Goal: Contribute content: Contribute content

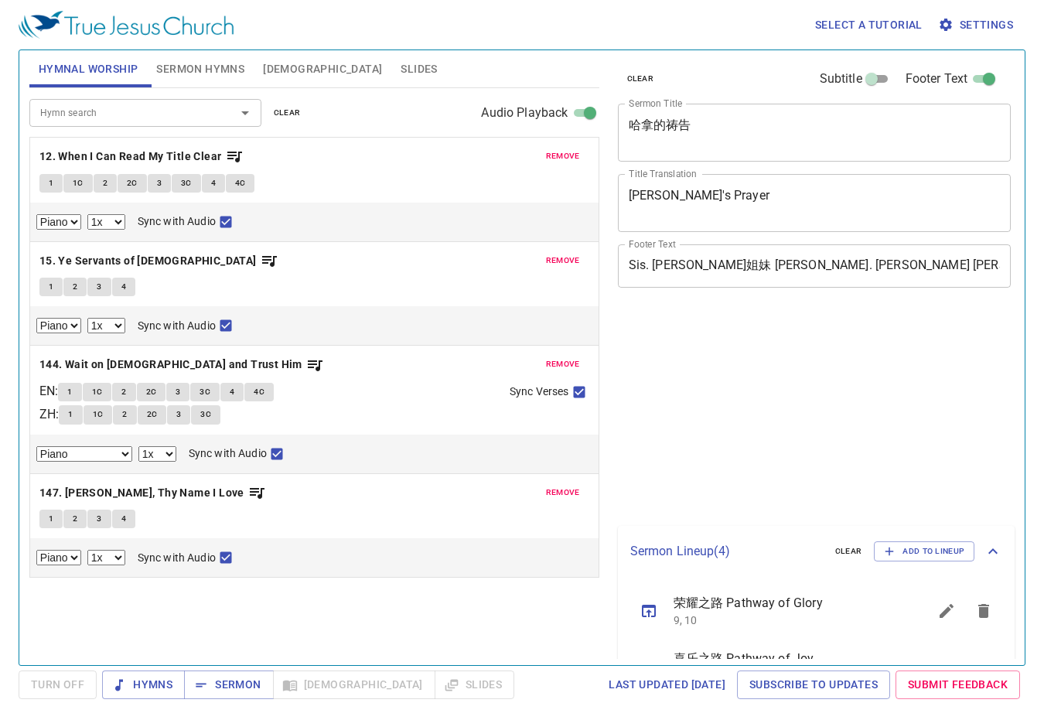
select select "1"
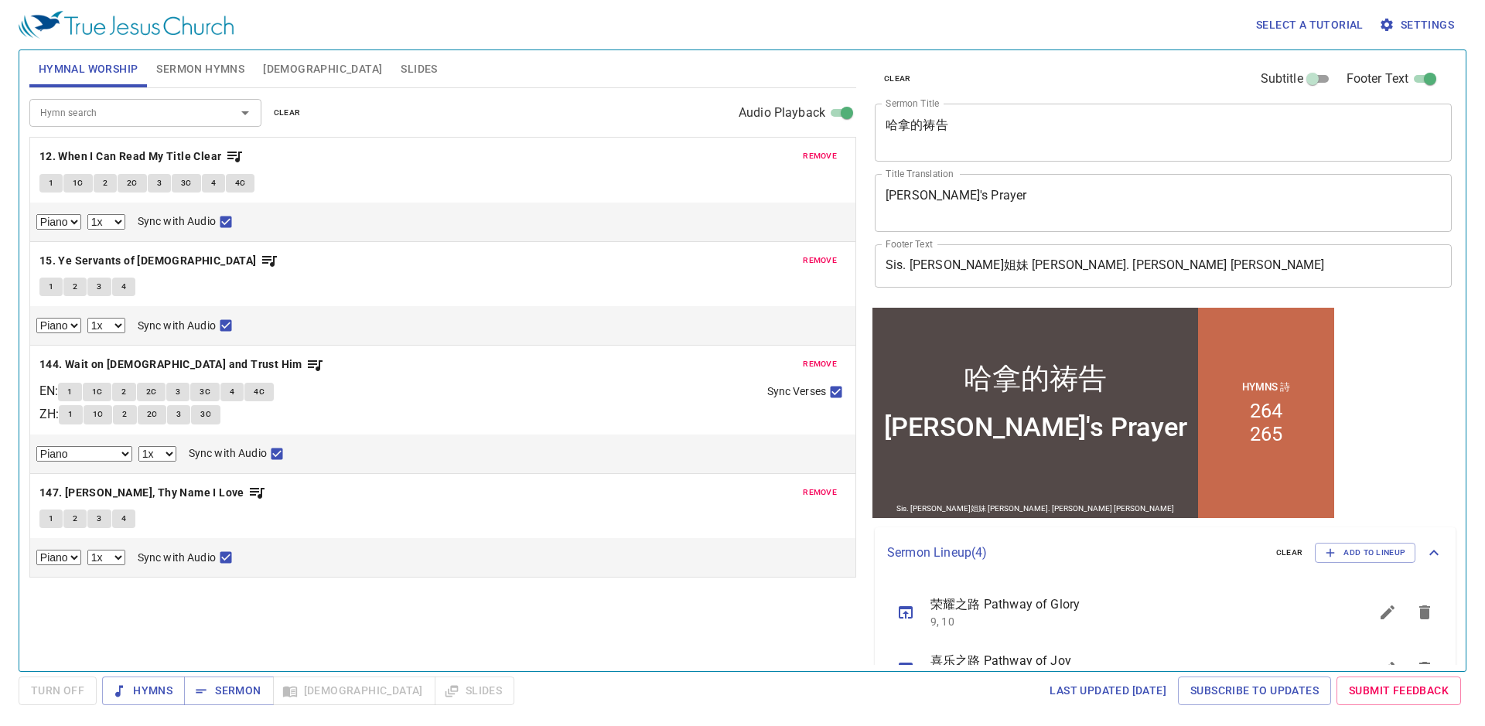
click at [821, 155] on span "remove" at bounding box center [820, 156] width 34 height 14
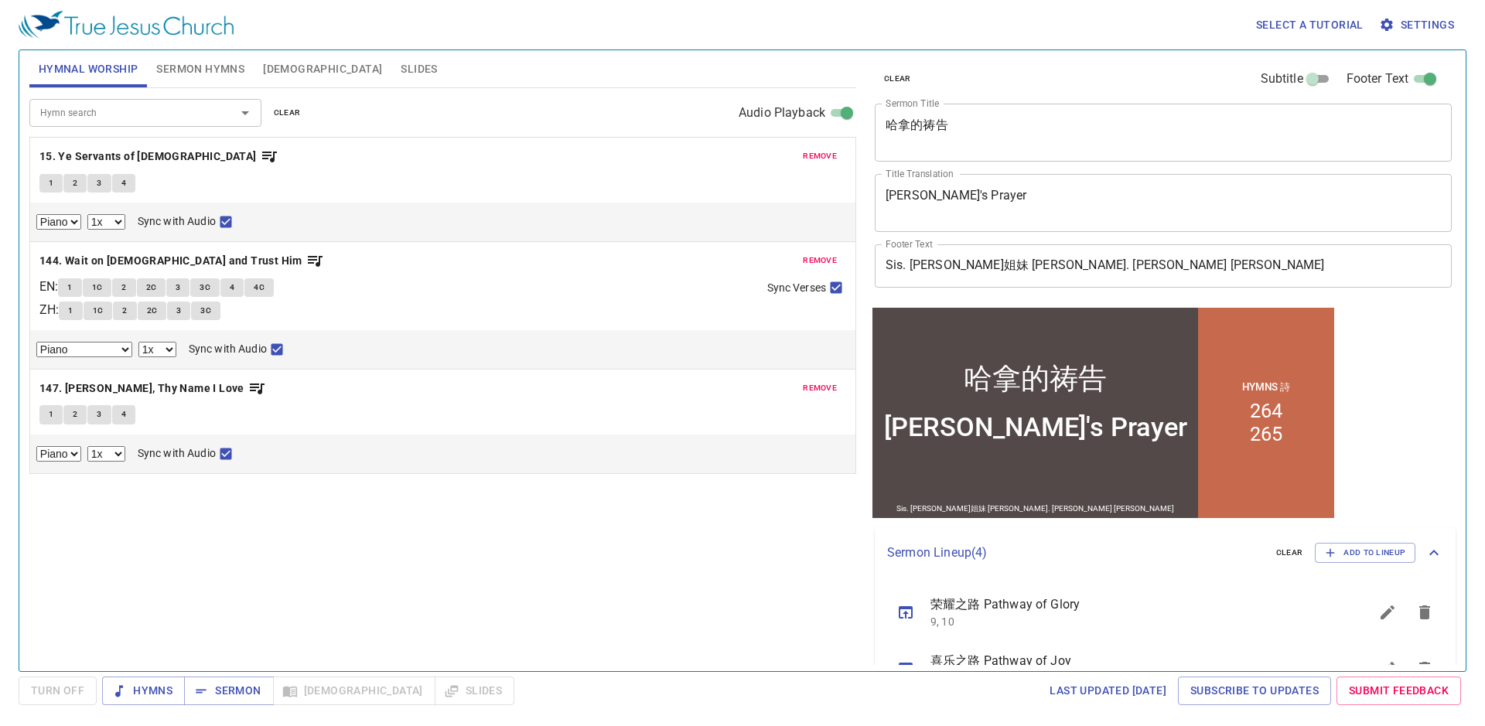
click at [821, 155] on span "remove" at bounding box center [820, 156] width 34 height 14
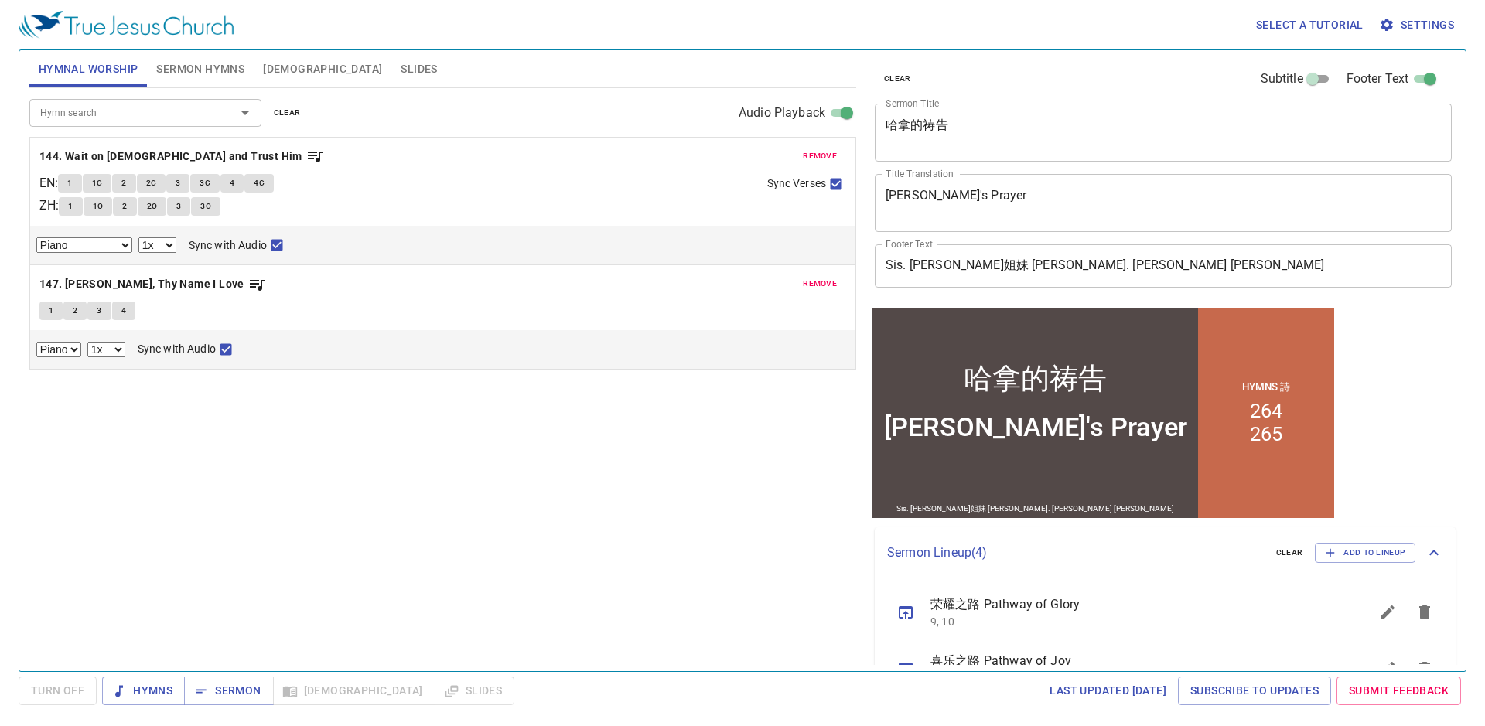
click at [821, 155] on span "remove" at bounding box center [820, 156] width 34 height 14
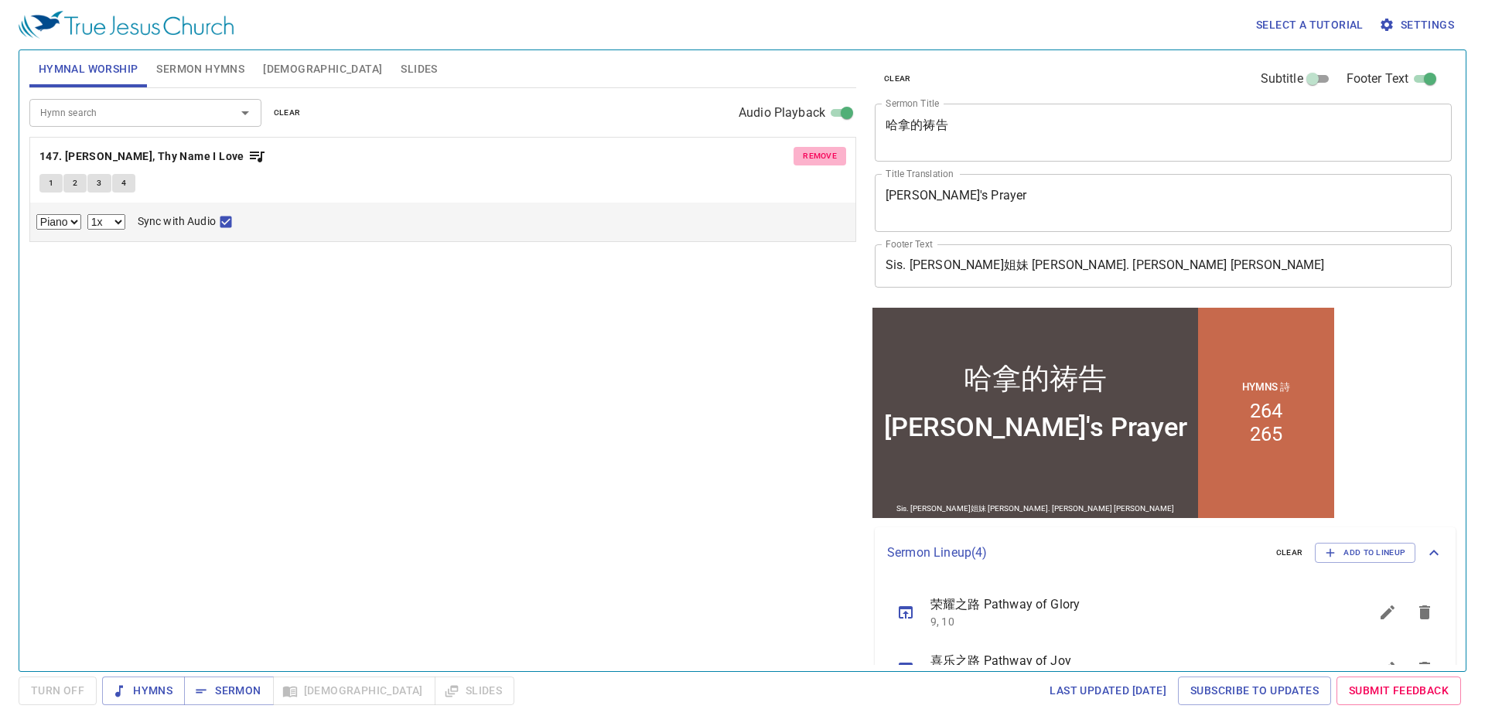
click at [821, 155] on span "remove" at bounding box center [820, 156] width 34 height 14
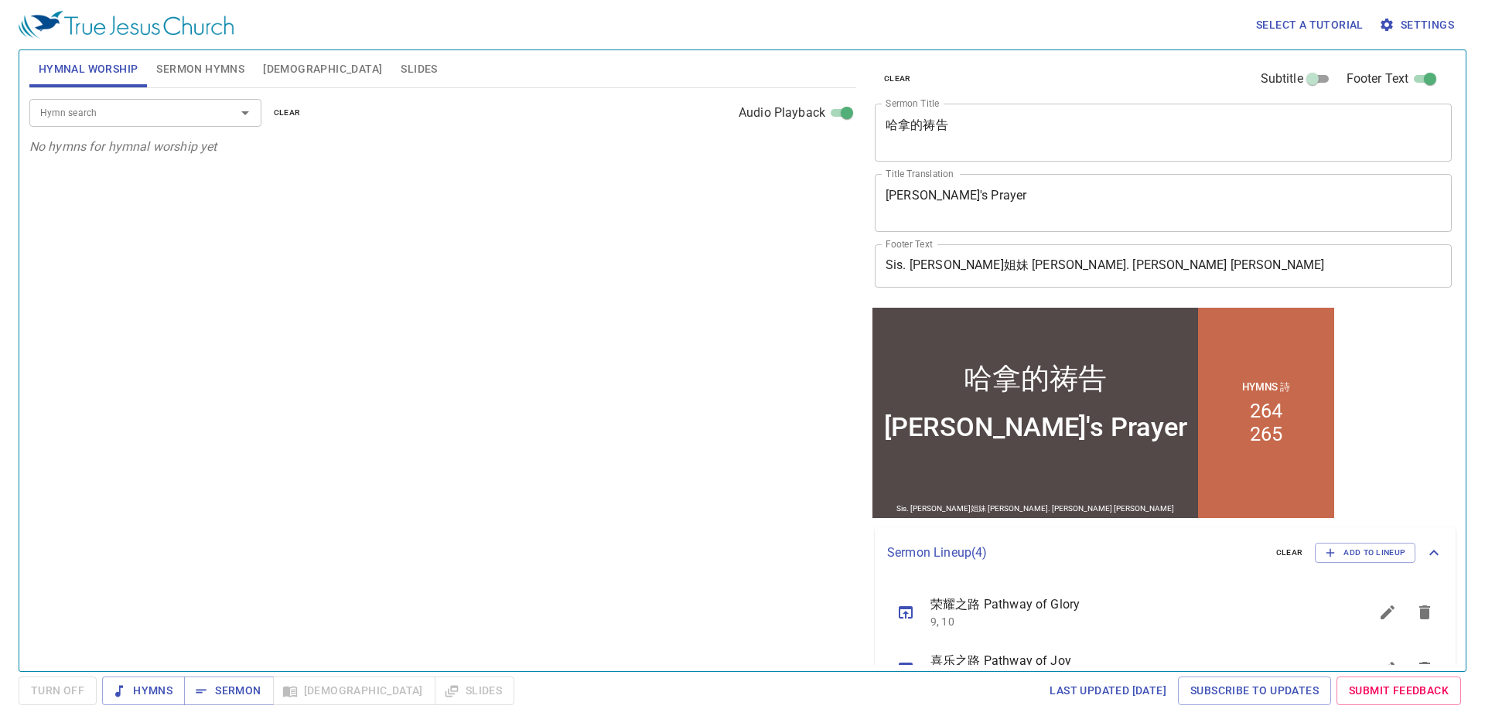
click at [197, 116] on input "Hymn search" at bounding box center [122, 113] width 177 height 18
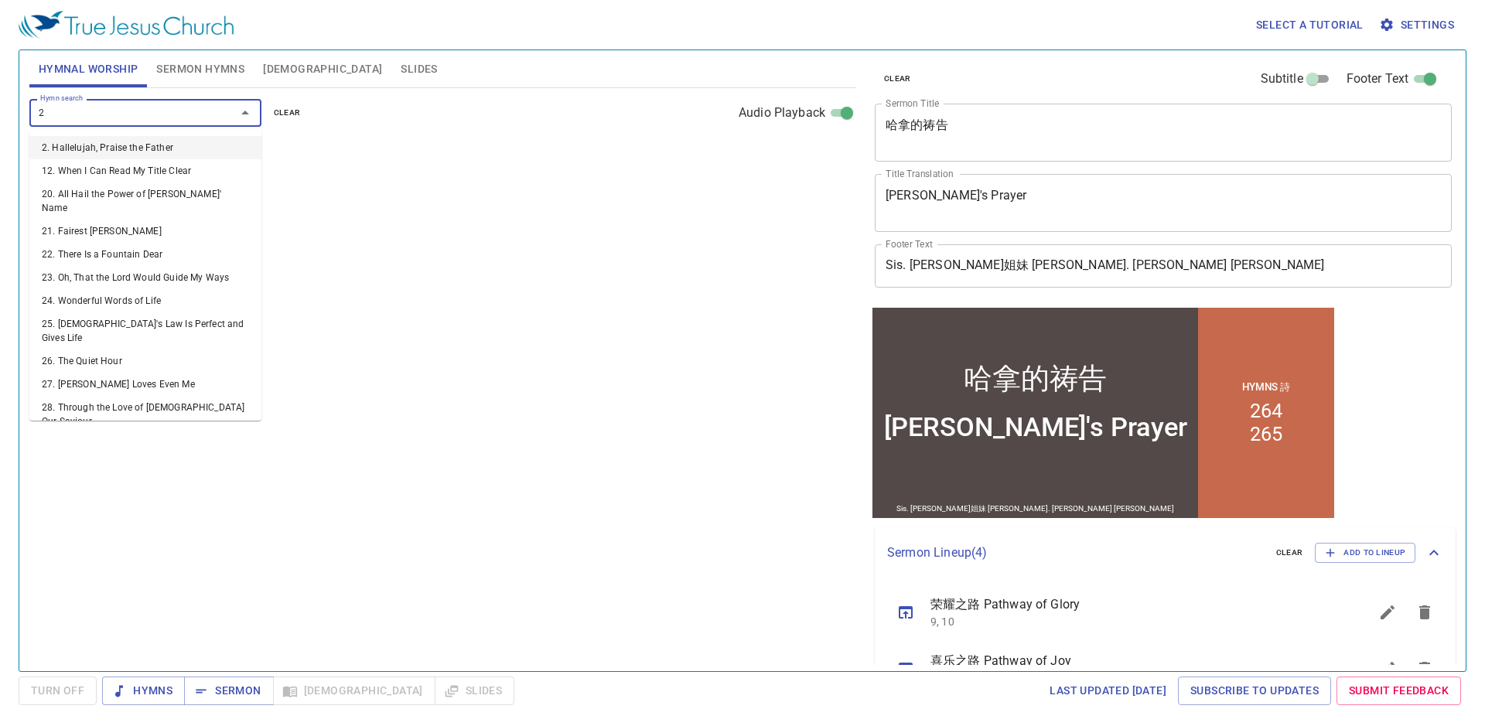
type input "2"
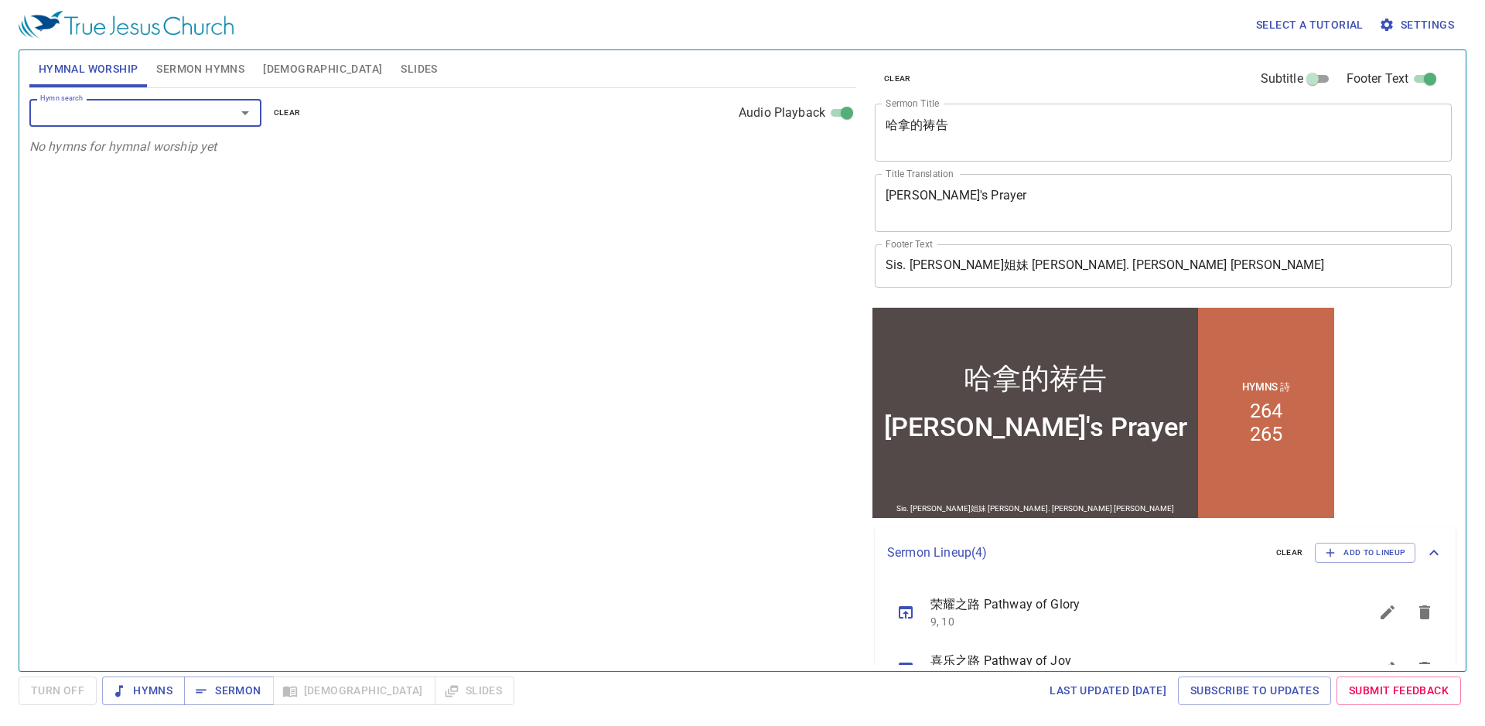
type input "3"
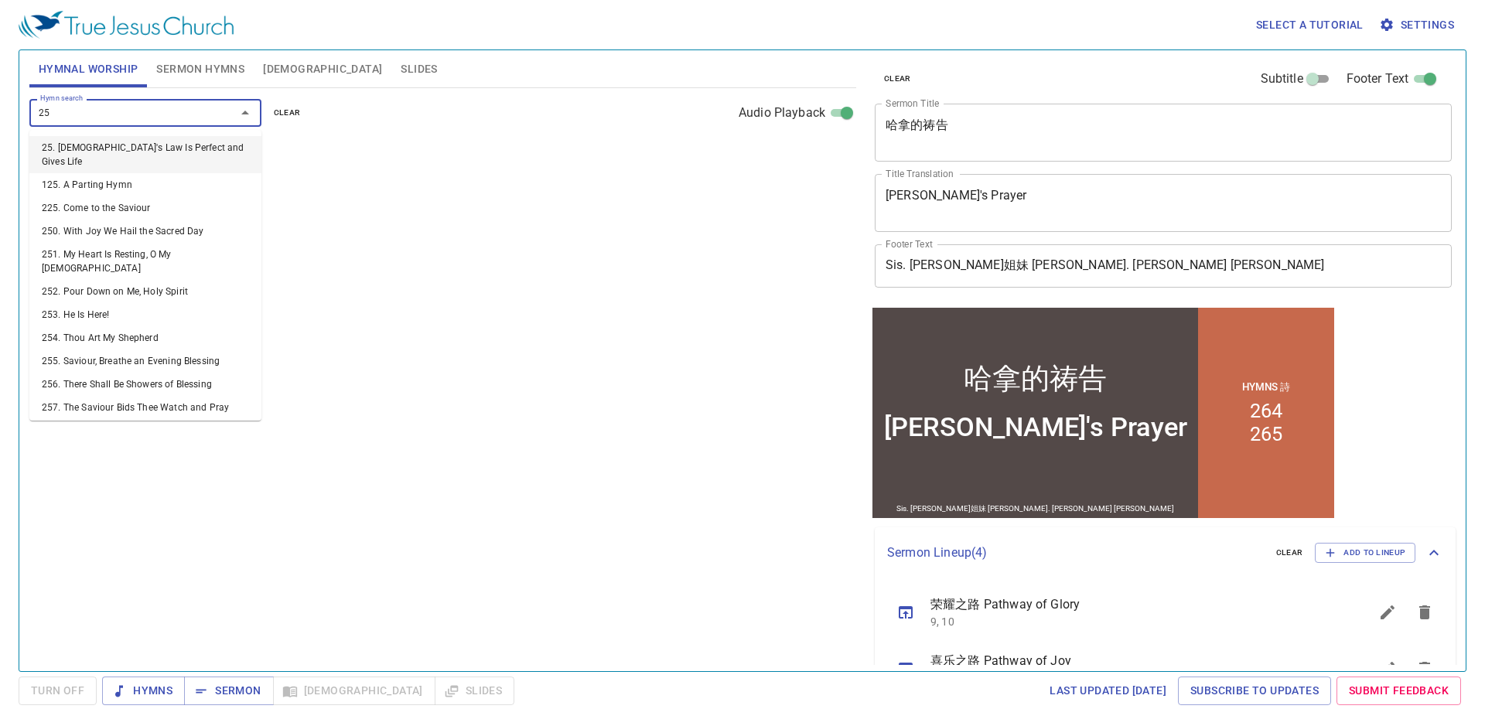
type input "253"
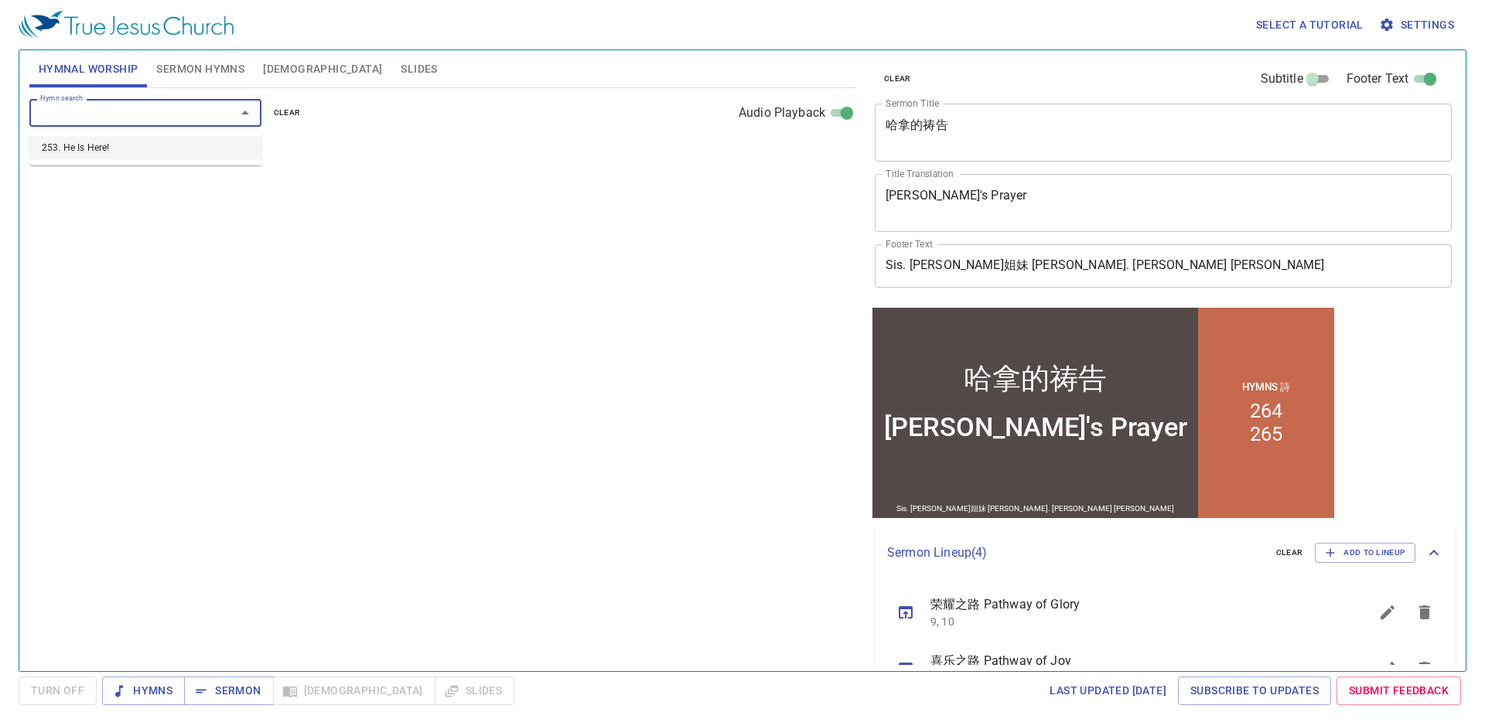
select select "1"
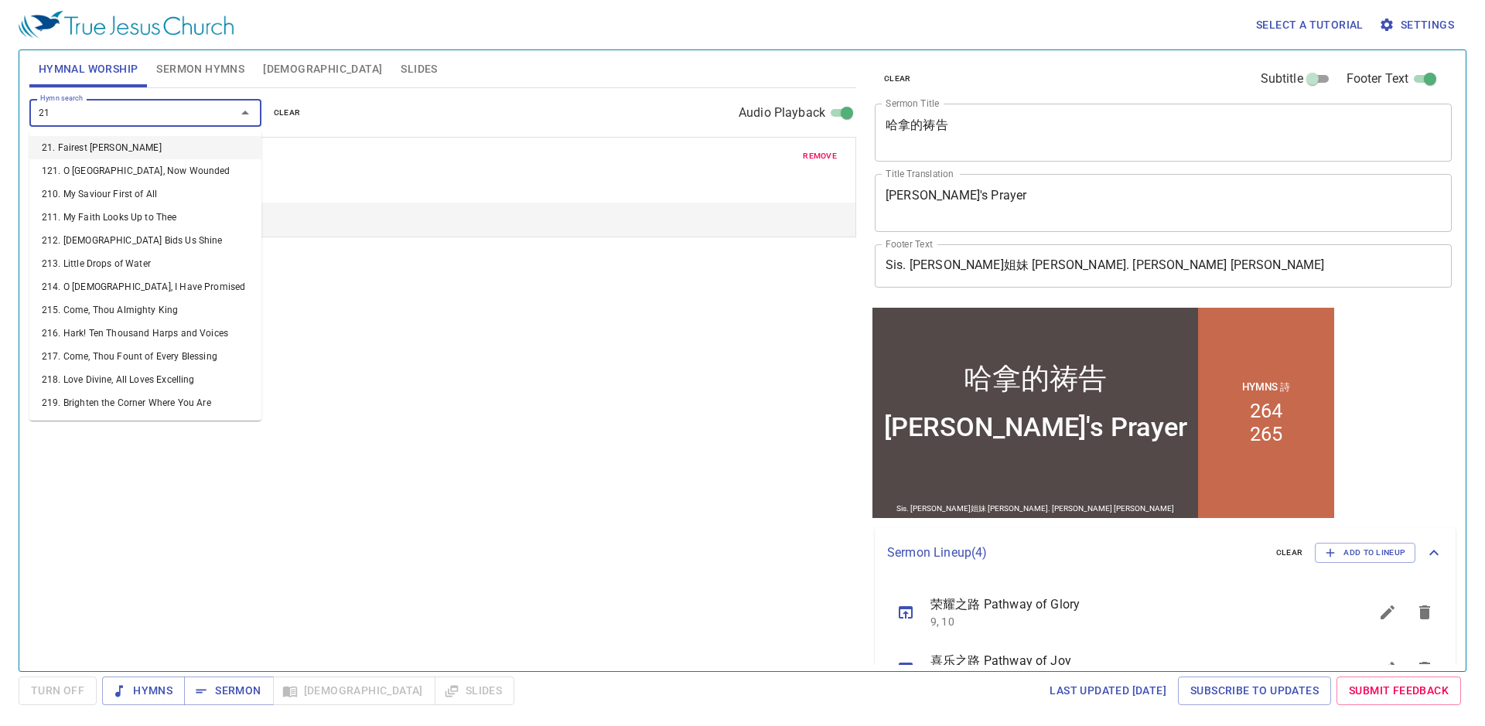
type input "214"
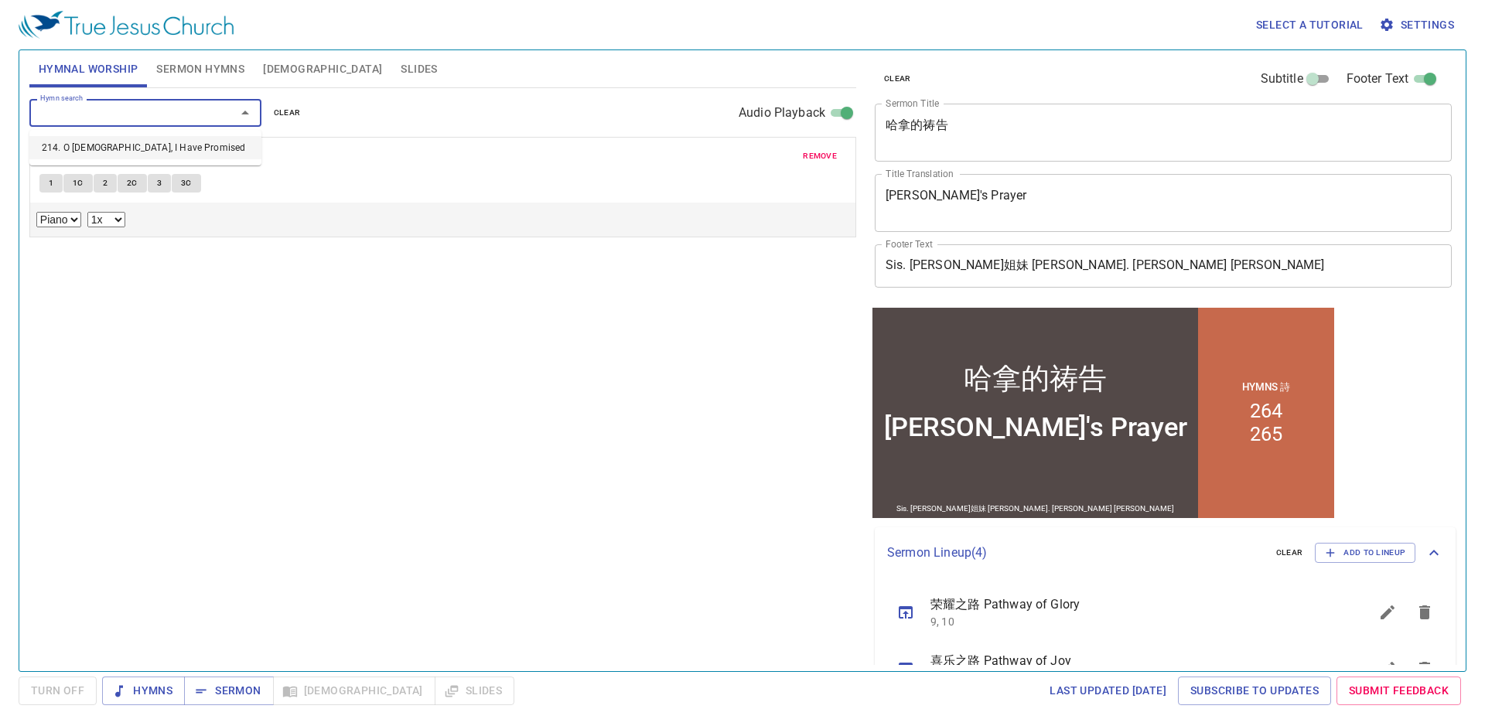
select select "1"
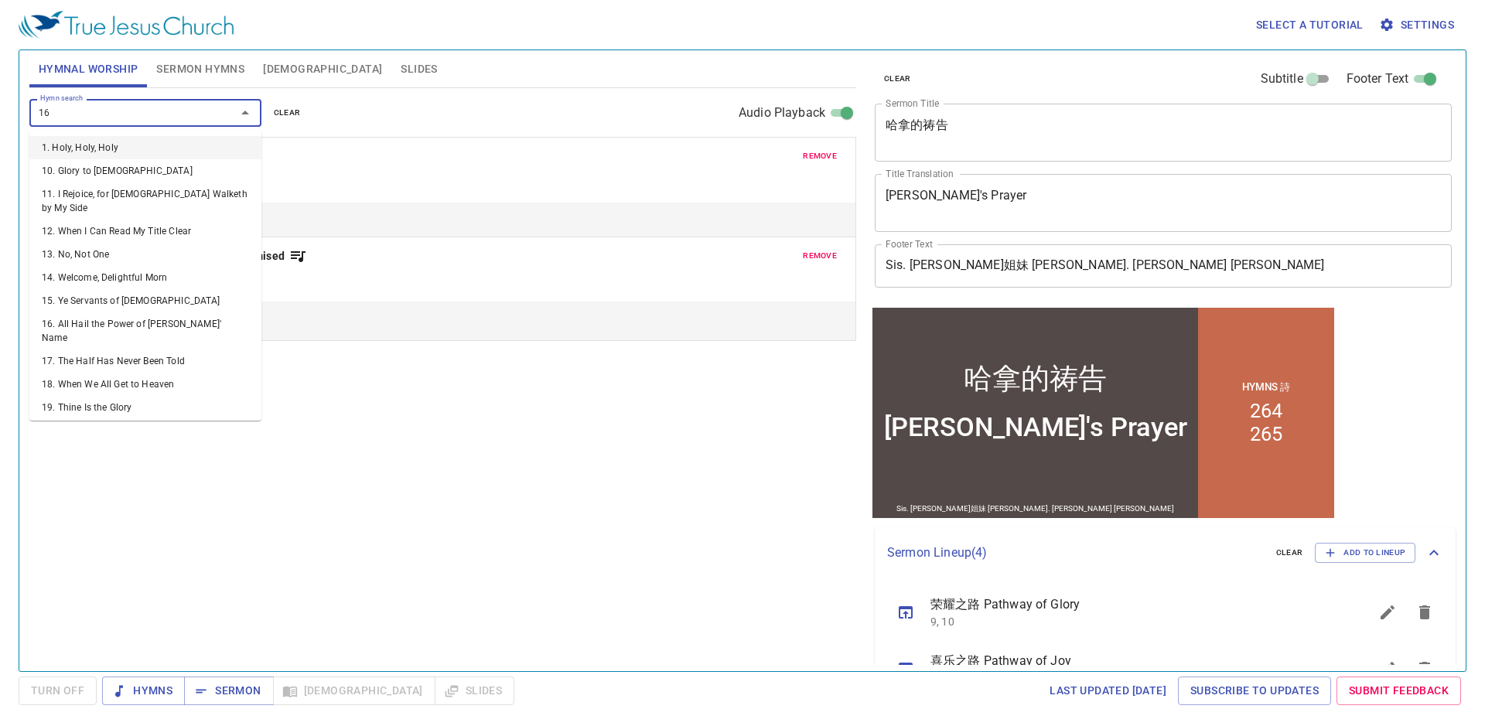
type input "168"
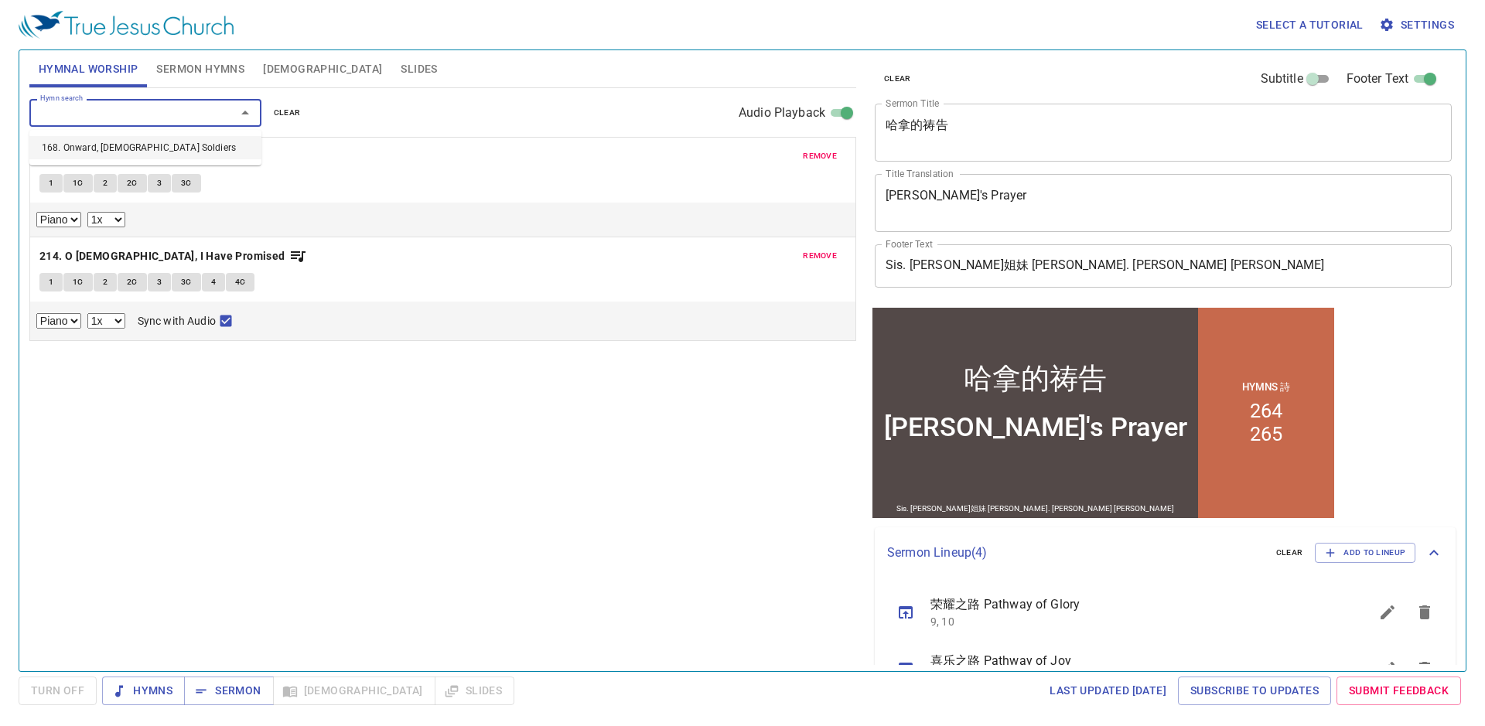
select select "1"
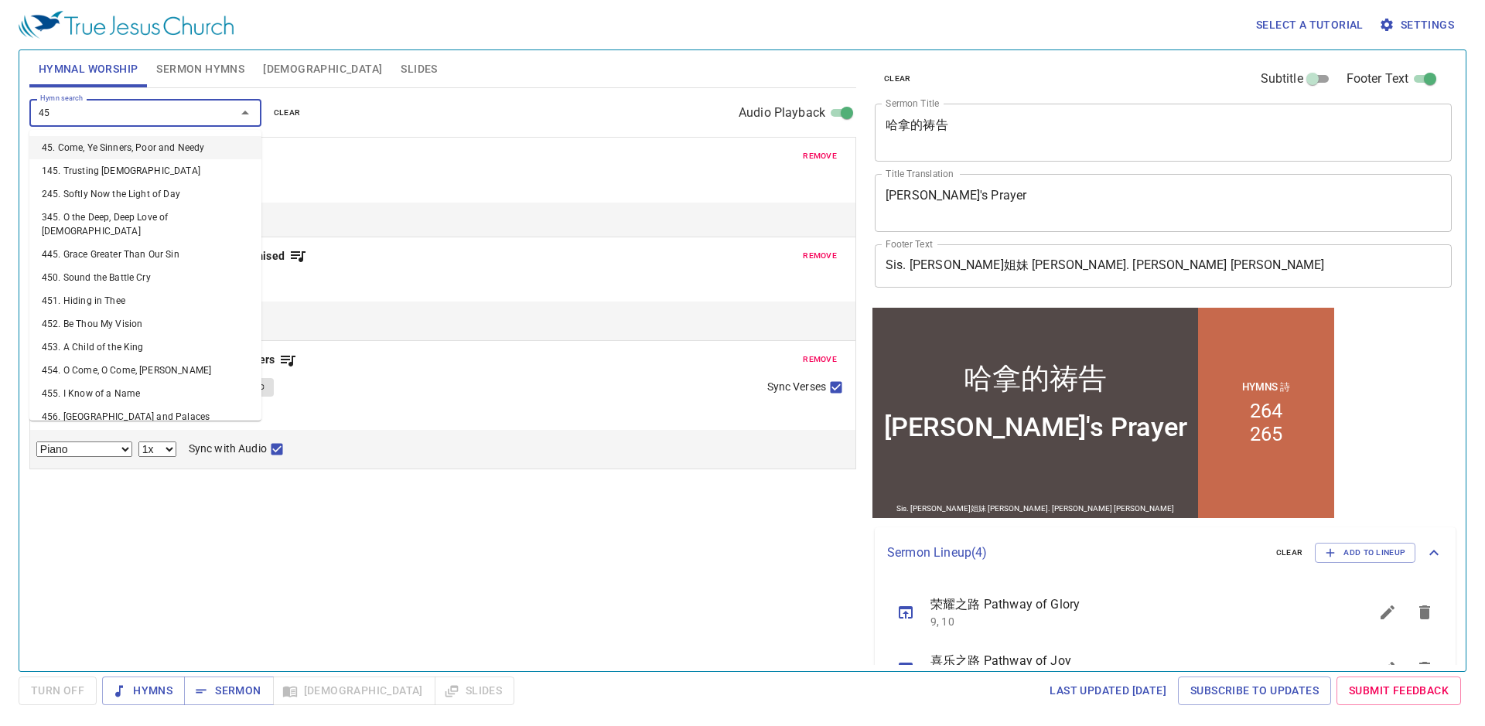
type input "450"
select select "1"
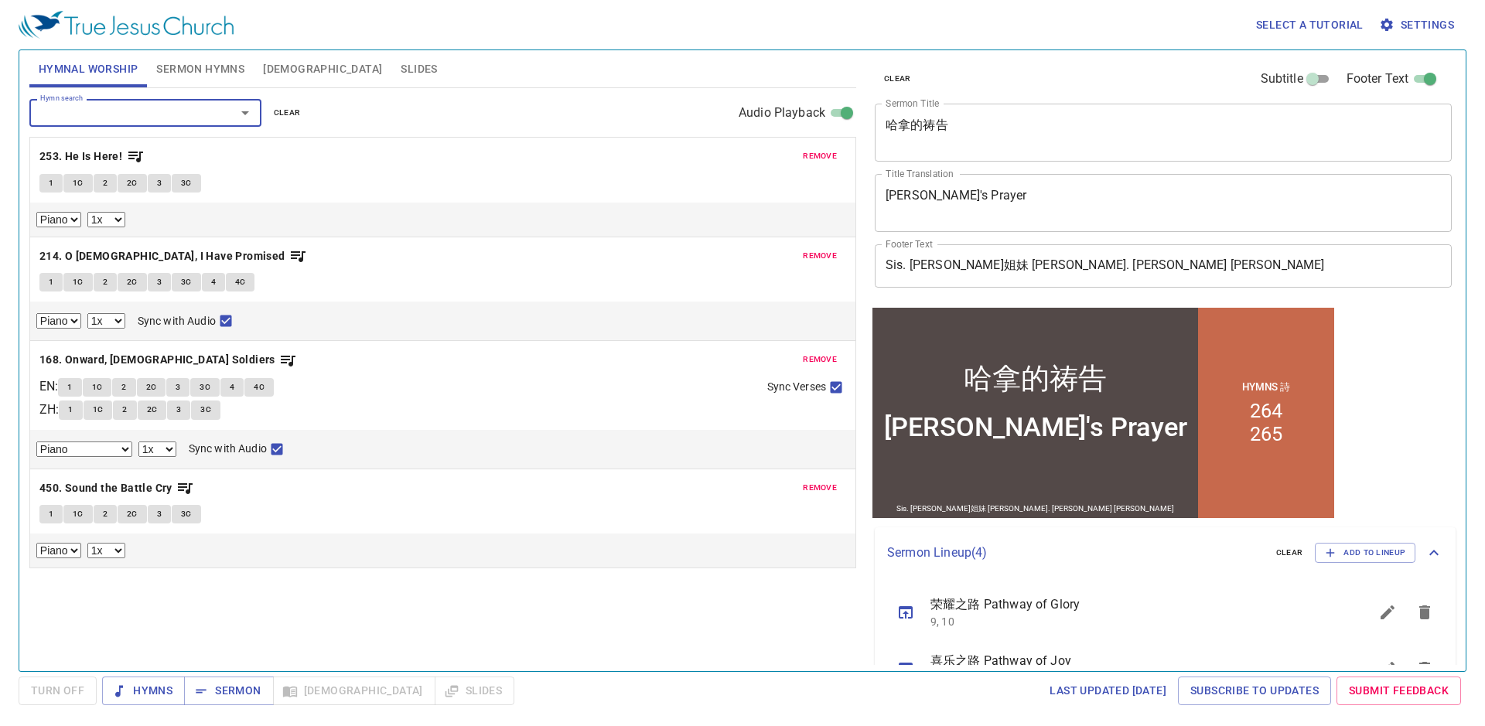
click at [401, 67] on span "Slides" at bounding box center [419, 69] width 36 height 19
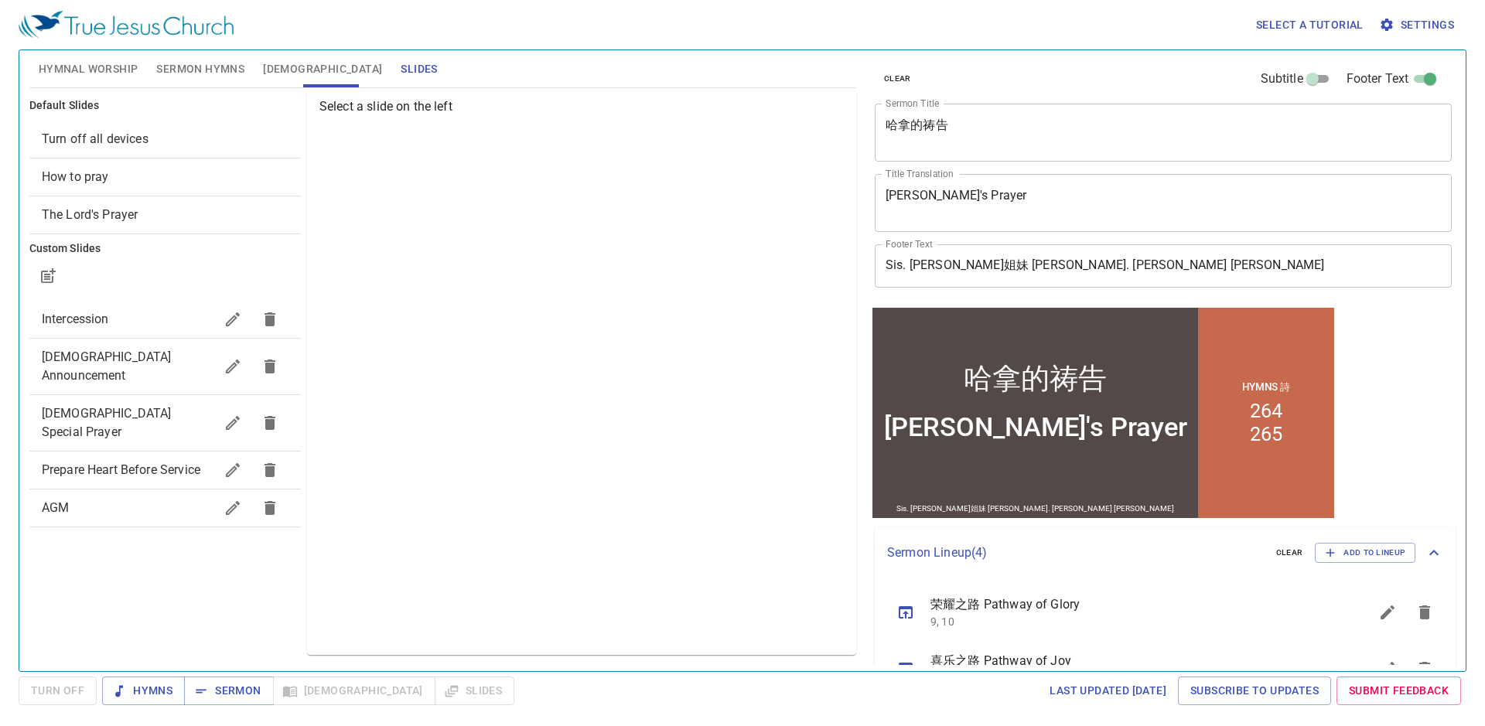
click at [121, 60] on span "Hymnal Worship" at bounding box center [89, 69] width 100 height 19
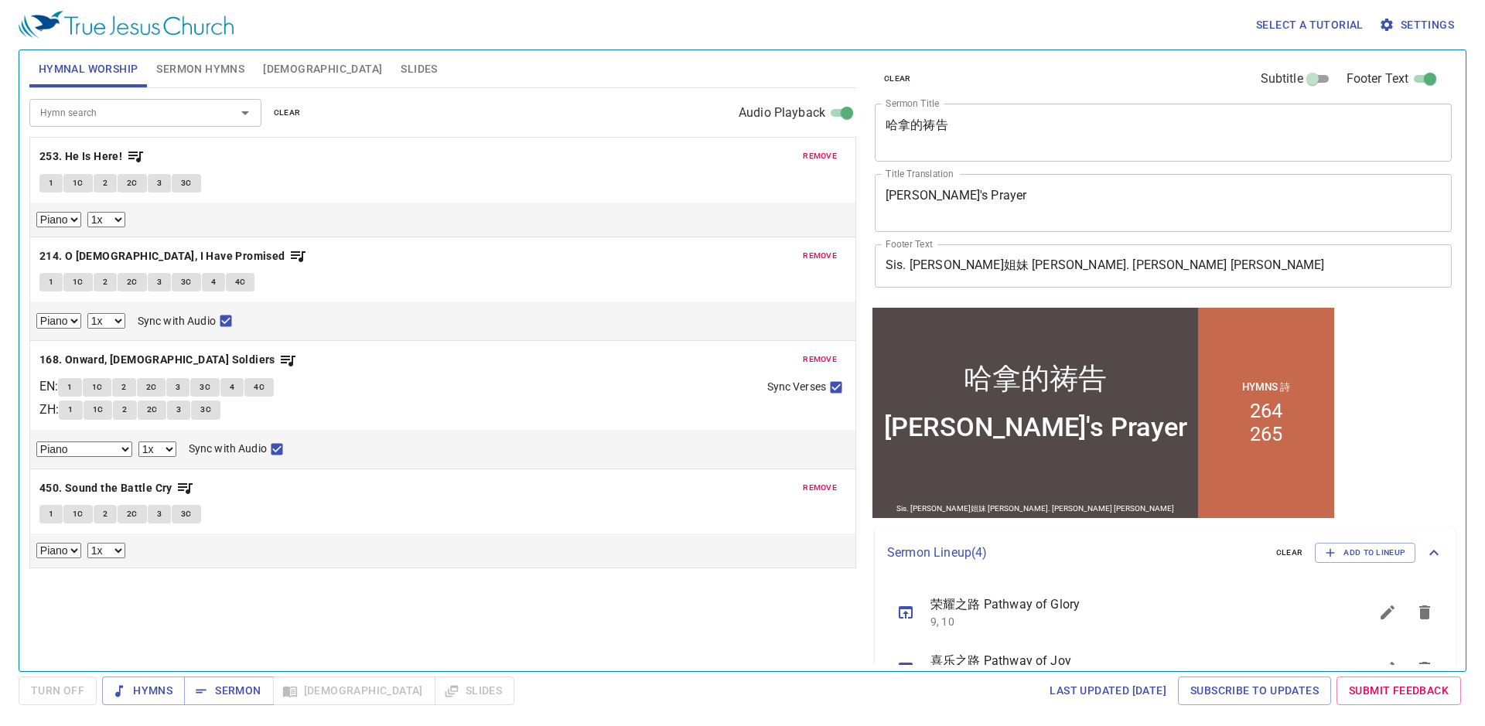
click at [401, 61] on span "Slides" at bounding box center [419, 69] width 36 height 19
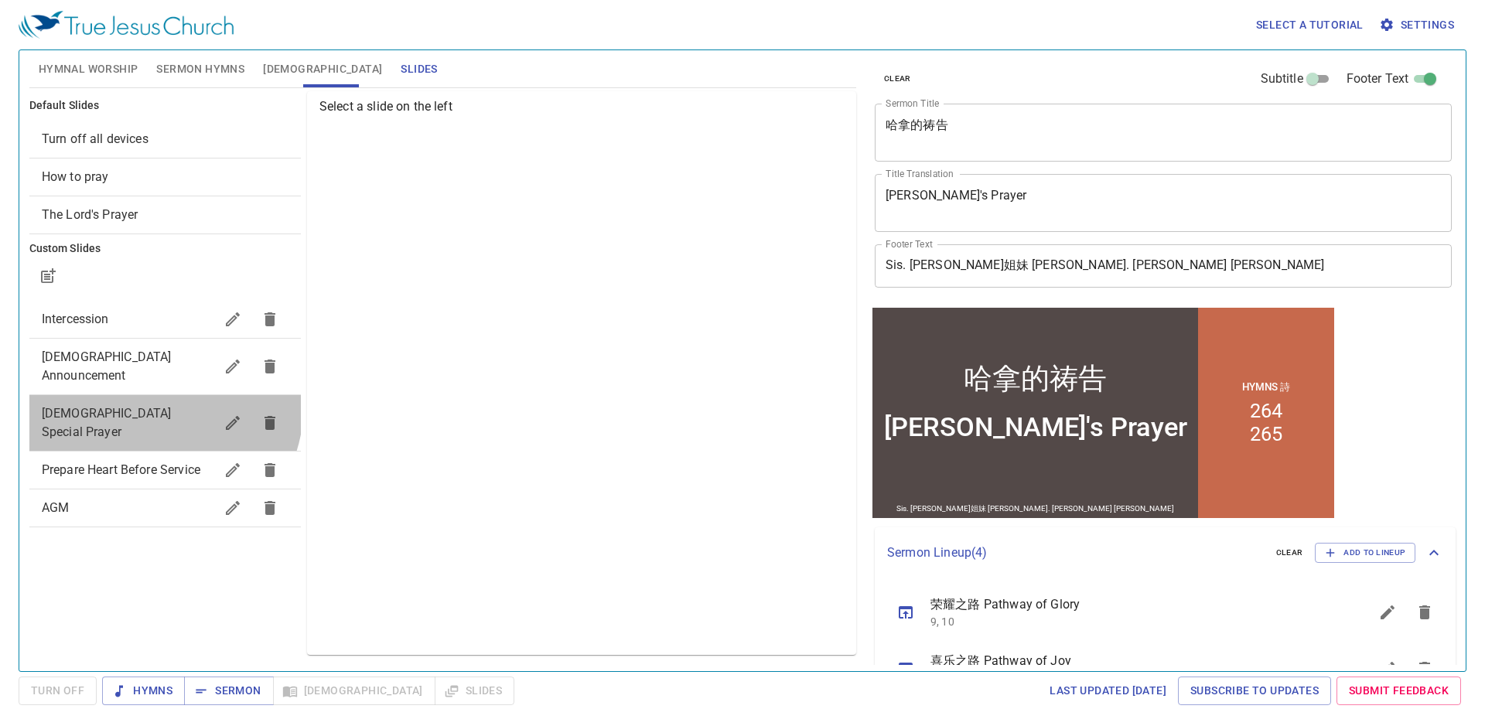
click at [144, 405] on span "[DEMOGRAPHIC_DATA] Special Prayer" at bounding box center [128, 423] width 173 height 37
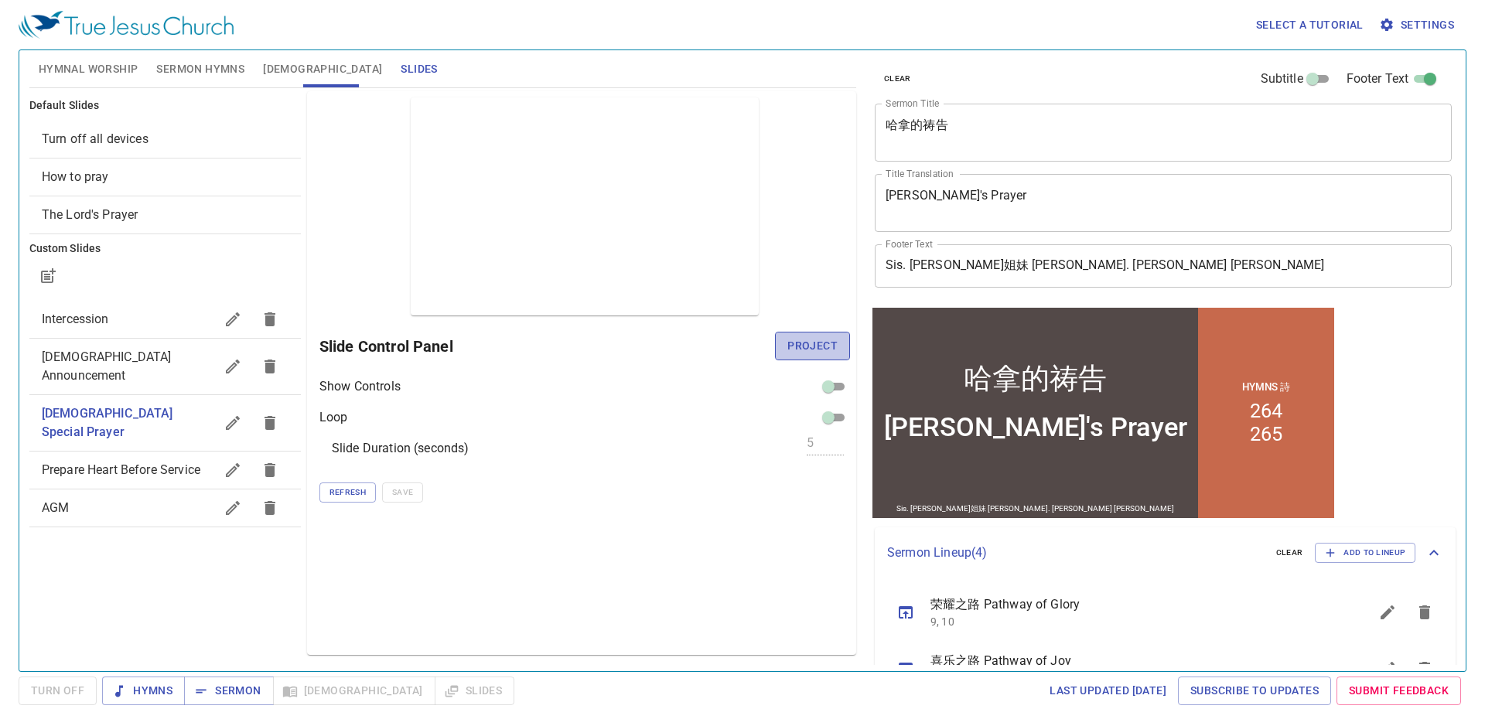
click at [813, 346] on span "Project" at bounding box center [813, 346] width 50 height 19
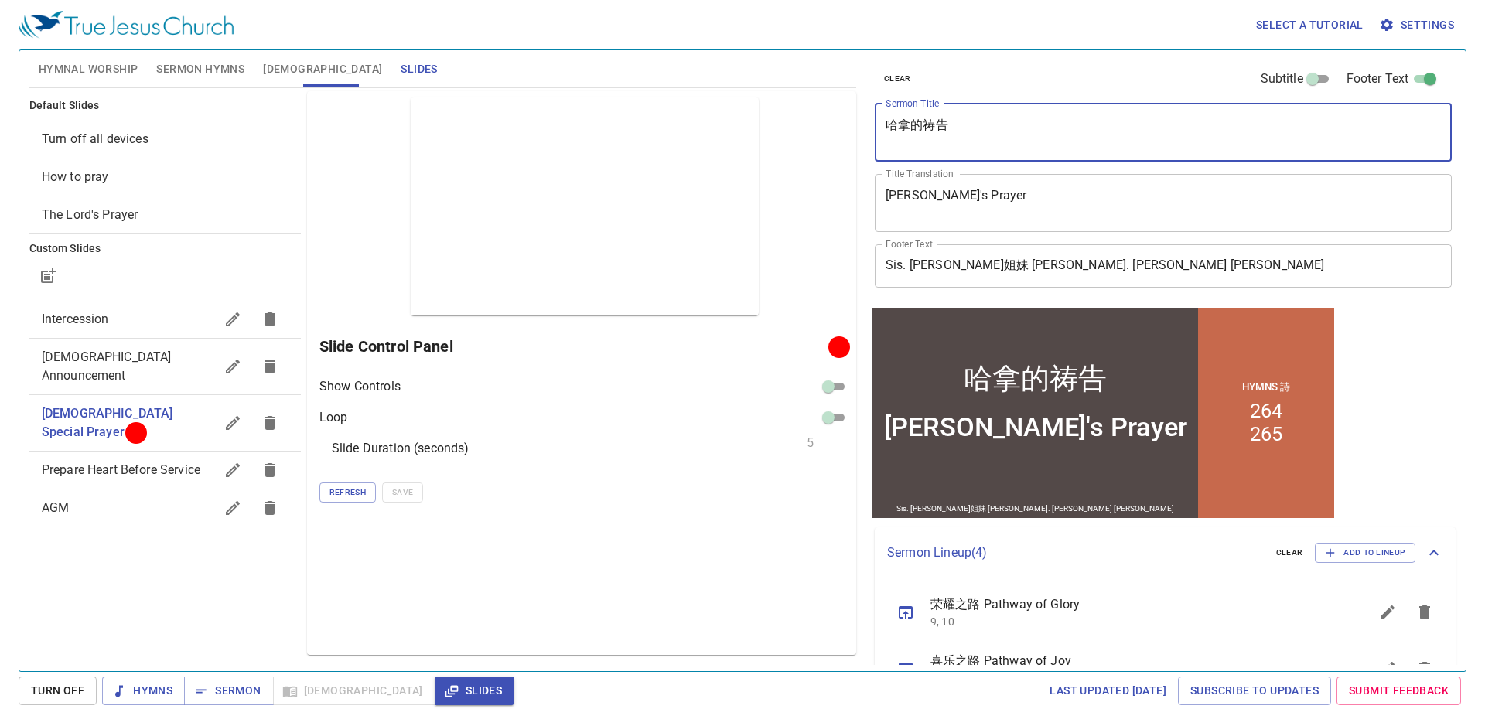
drag, startPoint x: 888, startPoint y: 126, endPoint x: 968, endPoint y: 128, distance: 79.7
click at [968, 128] on textarea "哈拿的祷告" at bounding box center [1163, 132] width 555 height 29
click at [979, 124] on textarea "The Lord is" at bounding box center [1163, 132] width 555 height 29
type textarea "The Lord is My Judge"
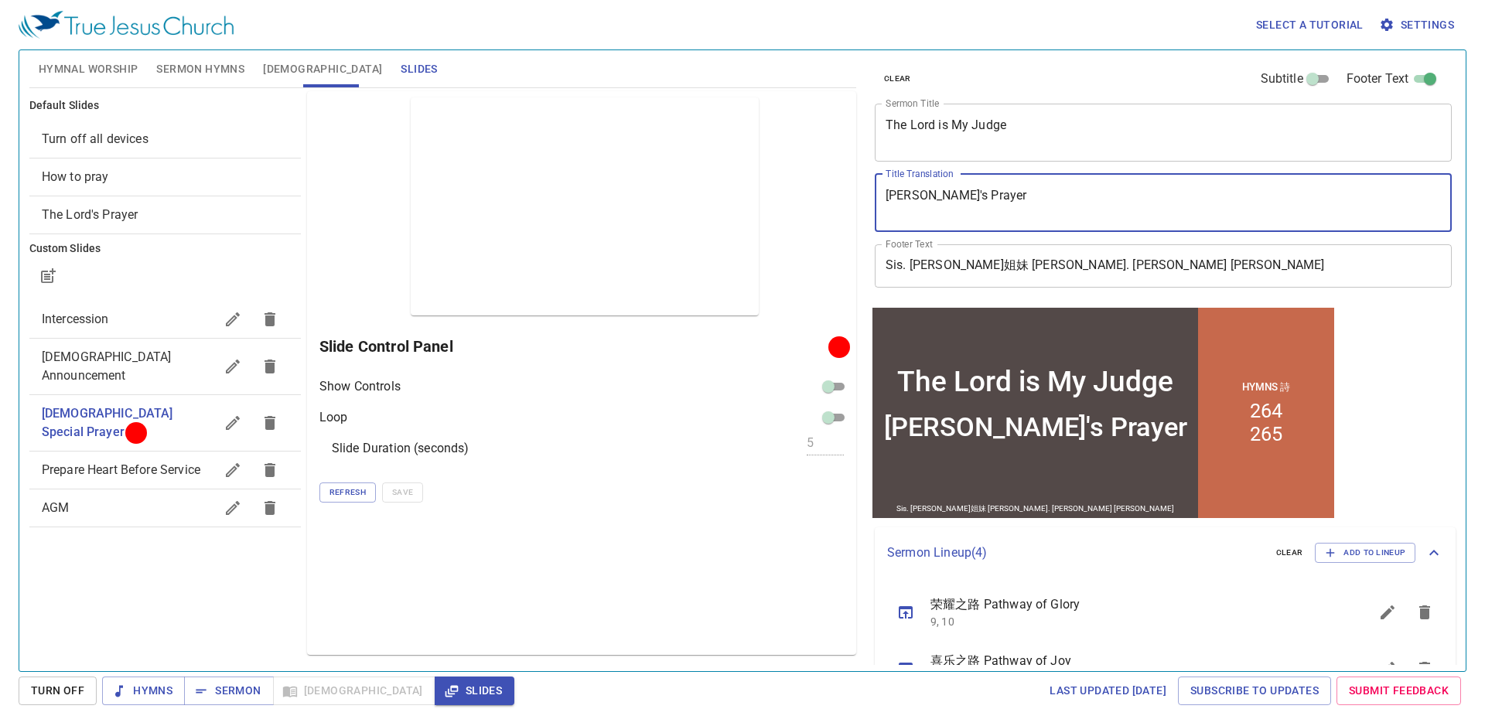
drag, startPoint x: 887, startPoint y: 196, endPoint x: 1010, endPoint y: 201, distance: 123.1
click at [1010, 201] on textarea "Hannah's Prayer" at bounding box center [1163, 202] width 555 height 29
type textarea "主是我的"
click at [1044, 117] on div "The Lord is My Judge x Sermon Title" at bounding box center [1163, 133] width 577 height 58
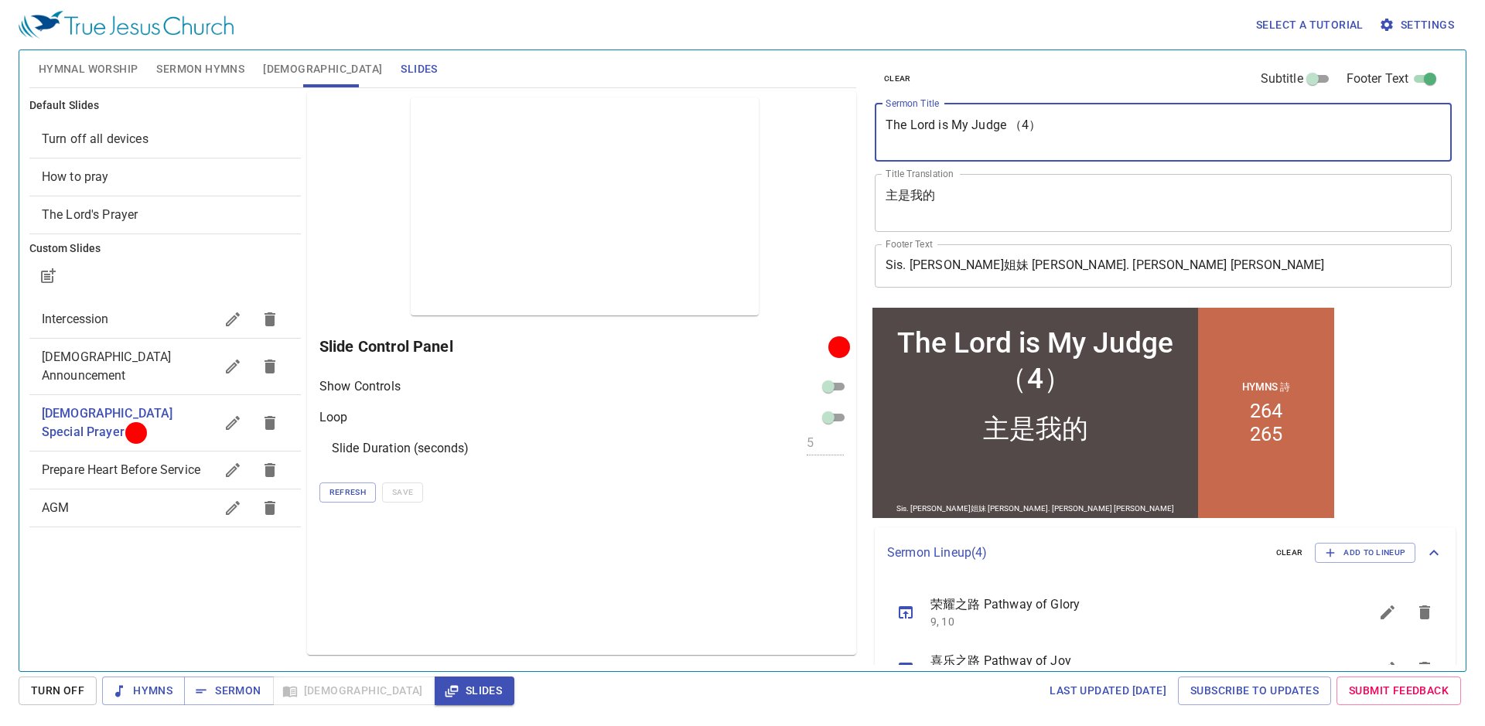
type textarea "The Lord is My Judge （4）"
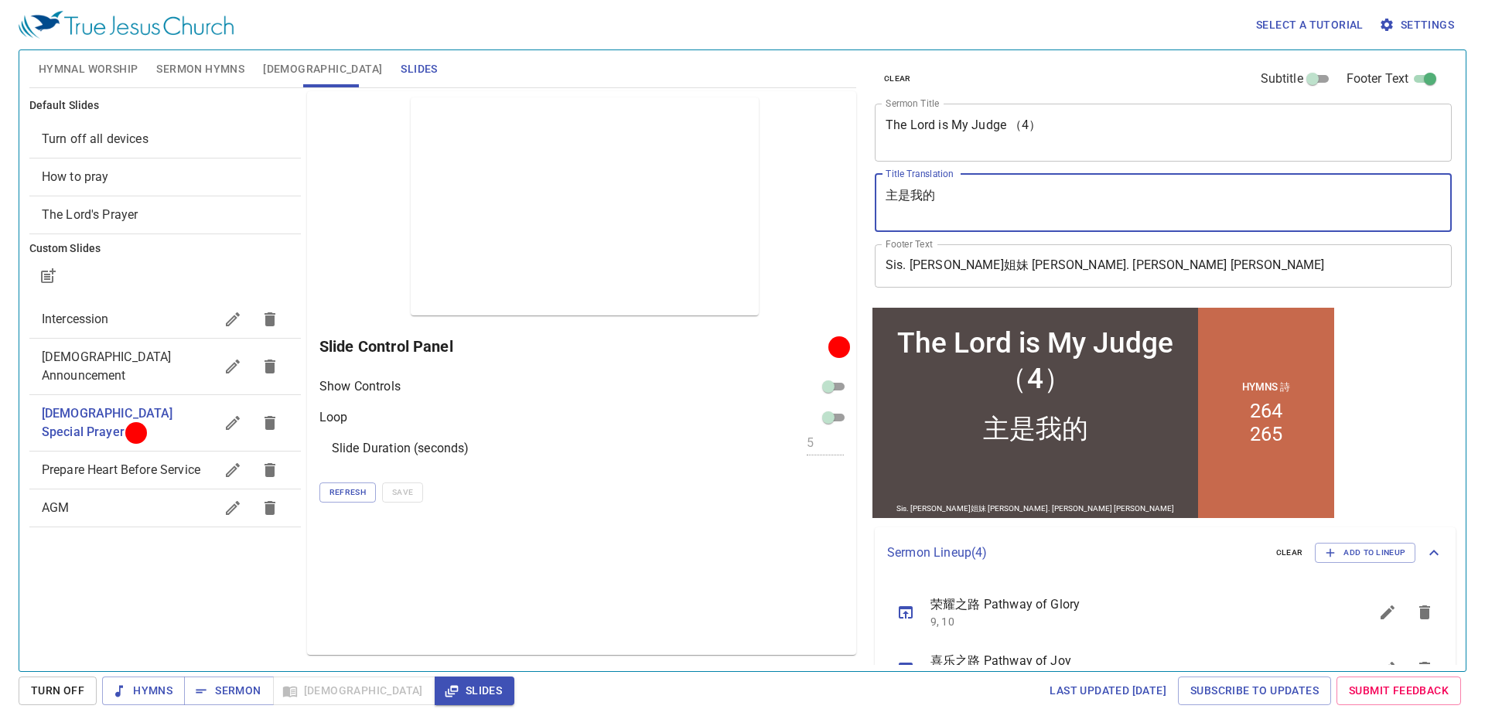
click at [992, 195] on textarea "主是我的" at bounding box center [1163, 202] width 555 height 29
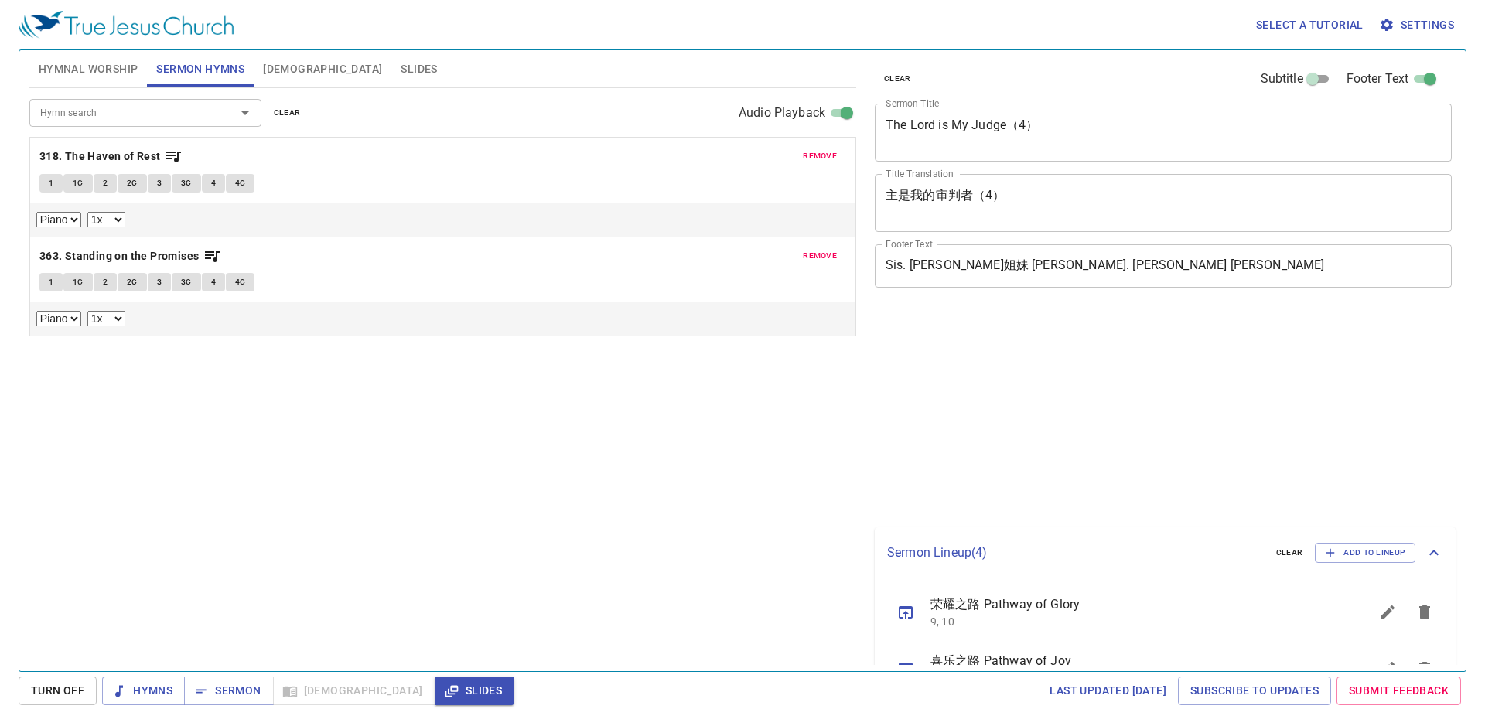
select select "1"
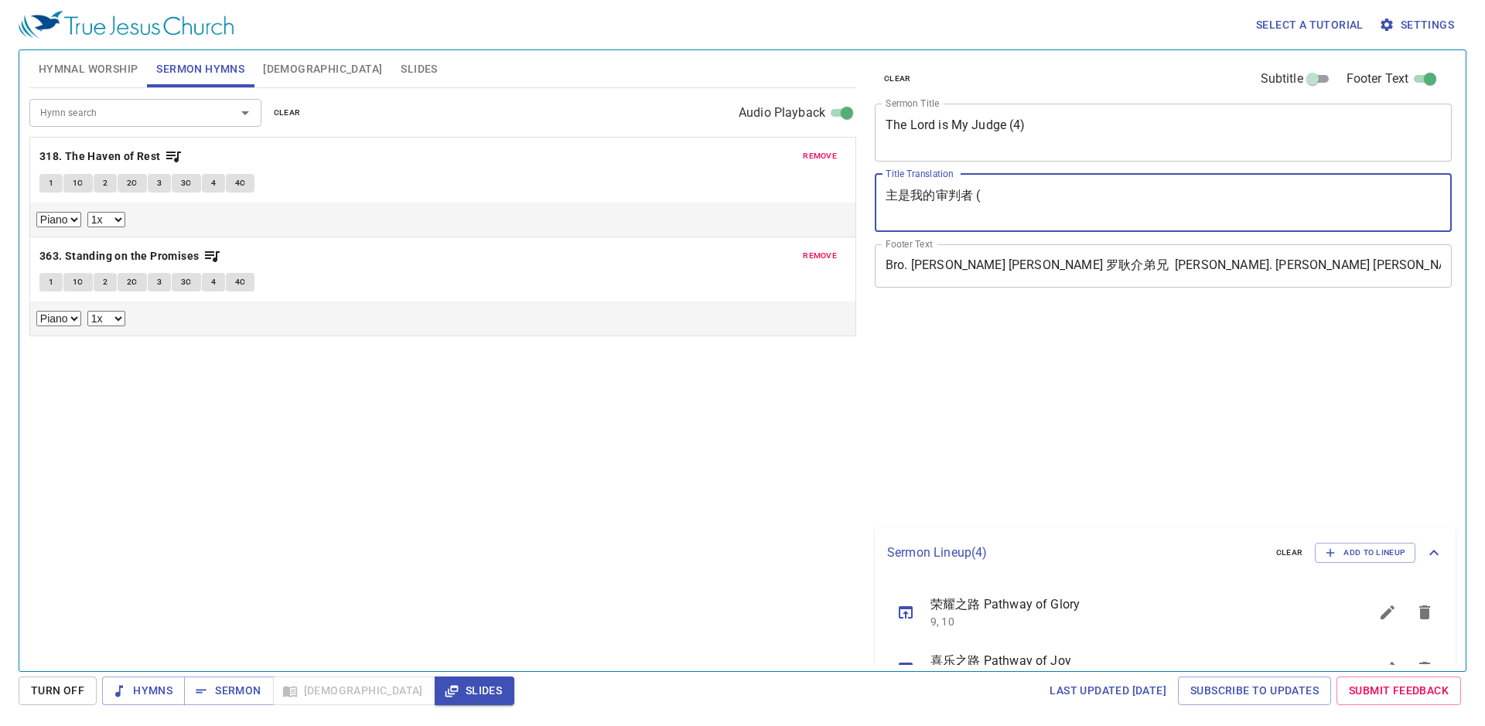
select select "1"
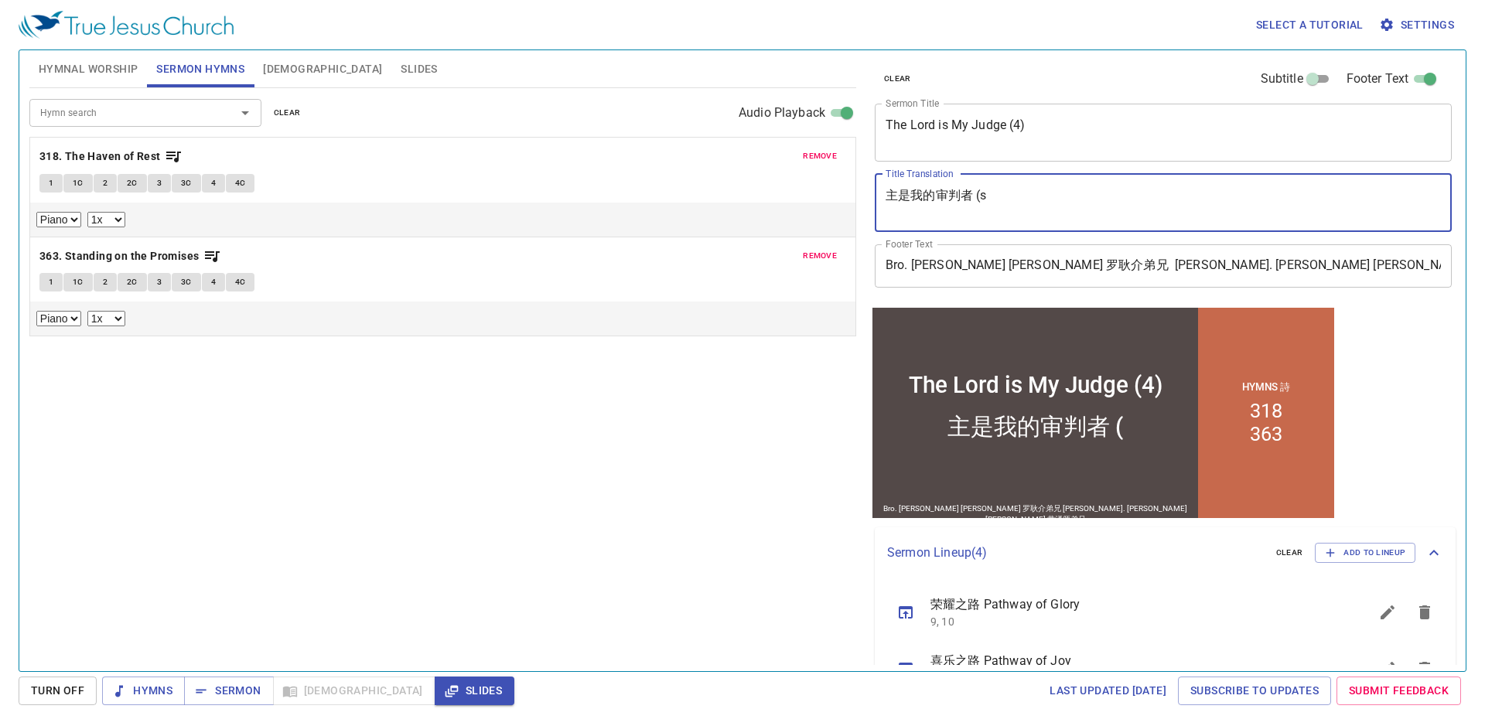
type textarea "主是我的审判者 (si"
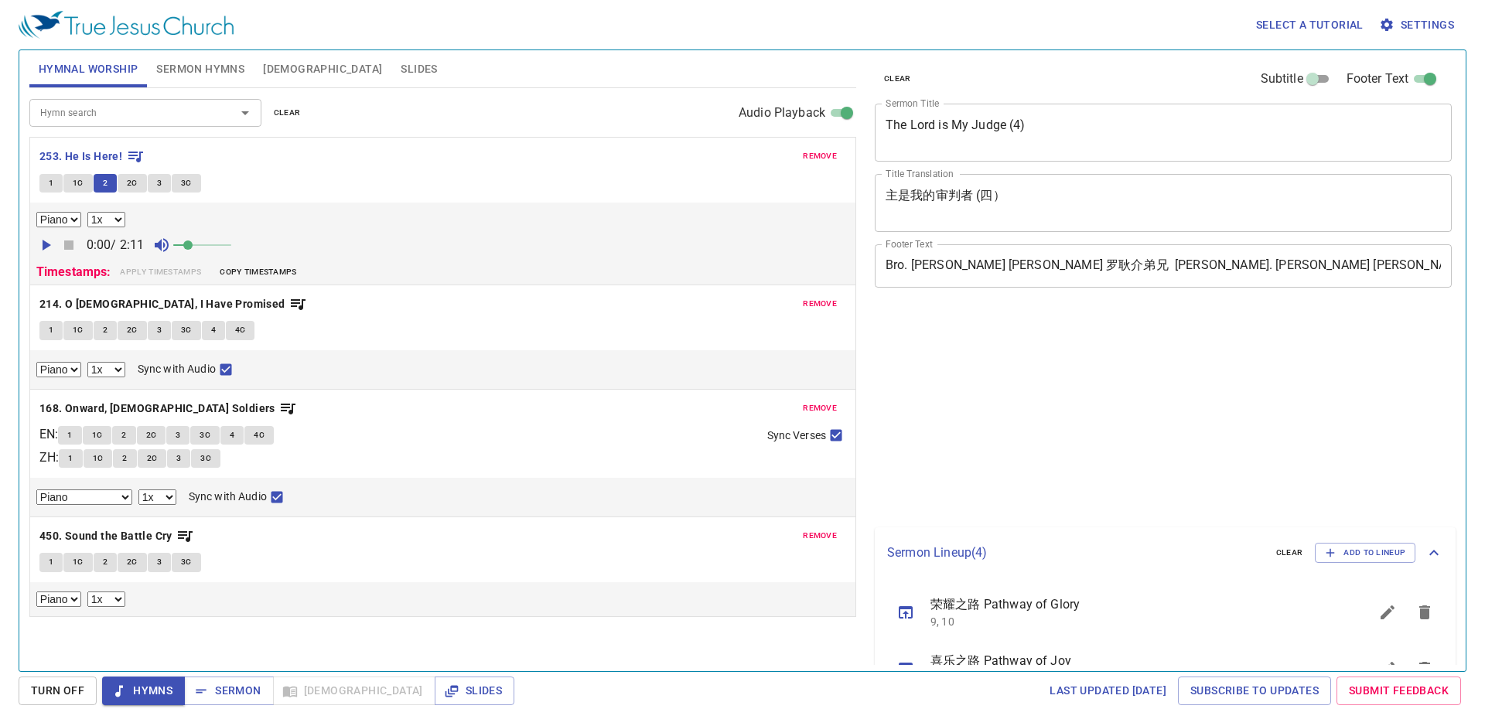
select select "1"
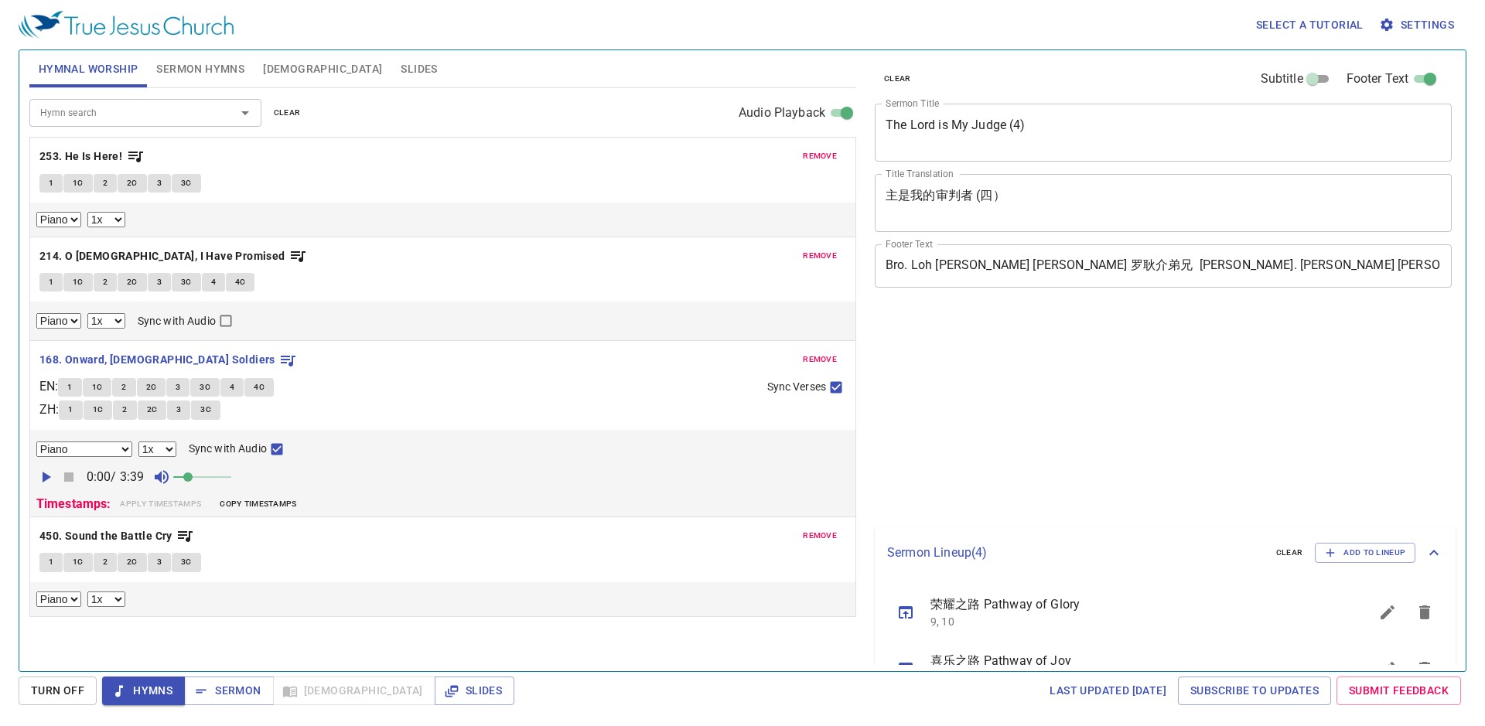
select select "1"
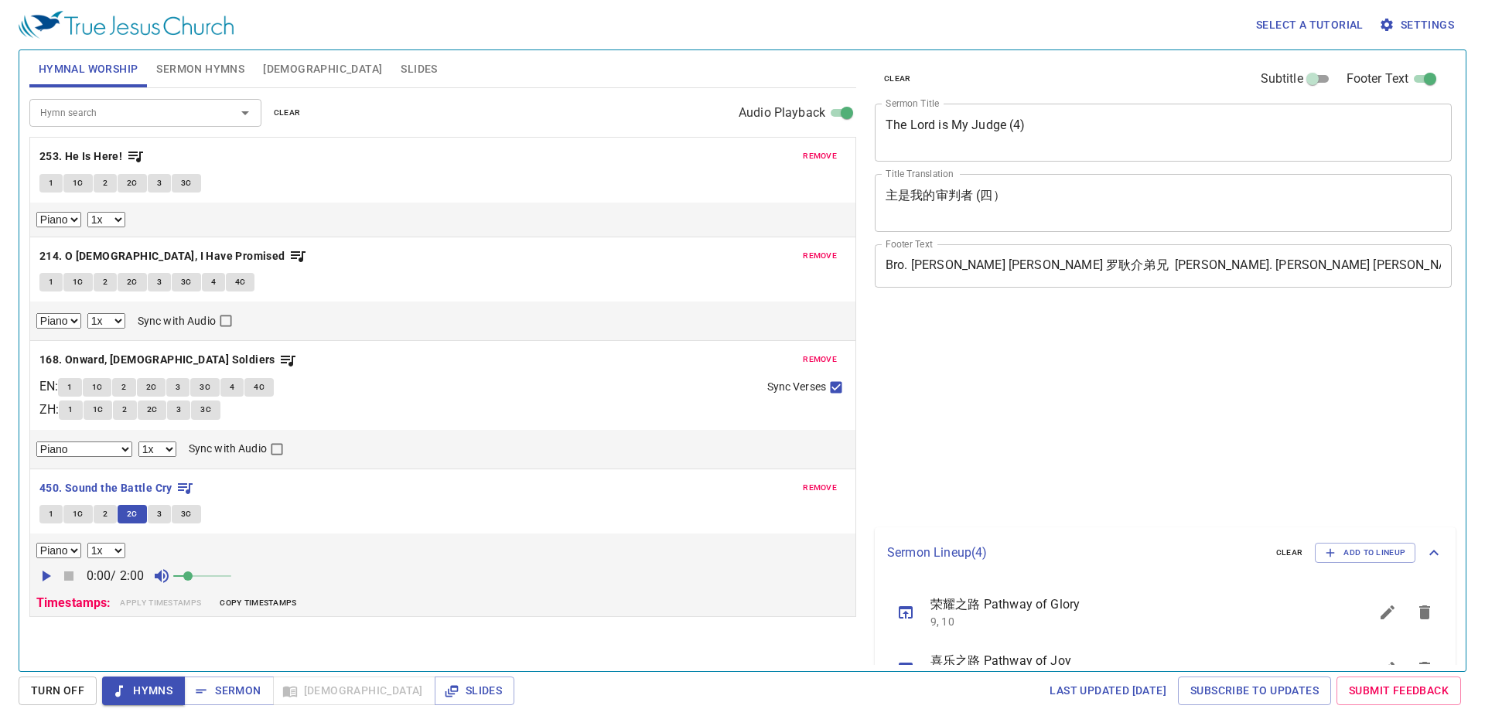
select select "1"
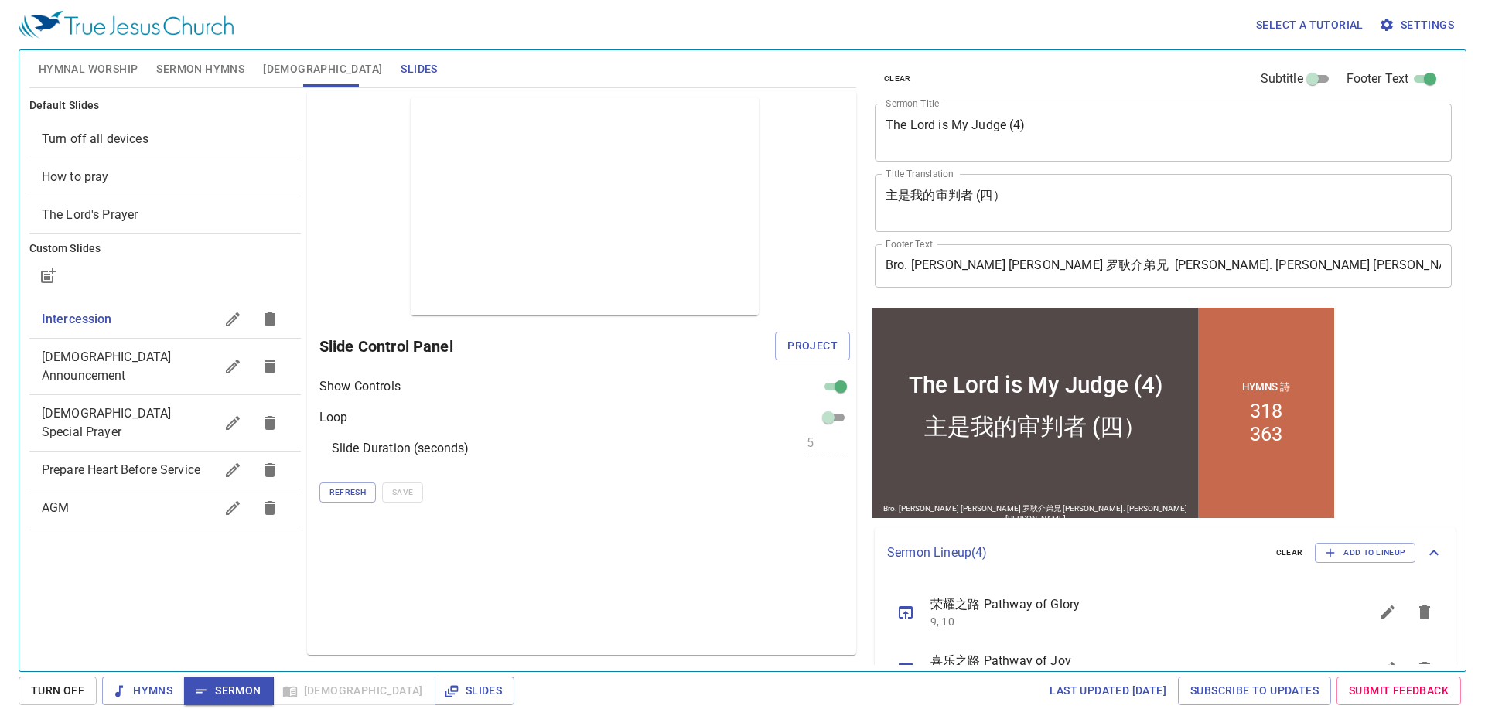
click at [357, 493] on span "Refresh" at bounding box center [348, 493] width 36 height 14
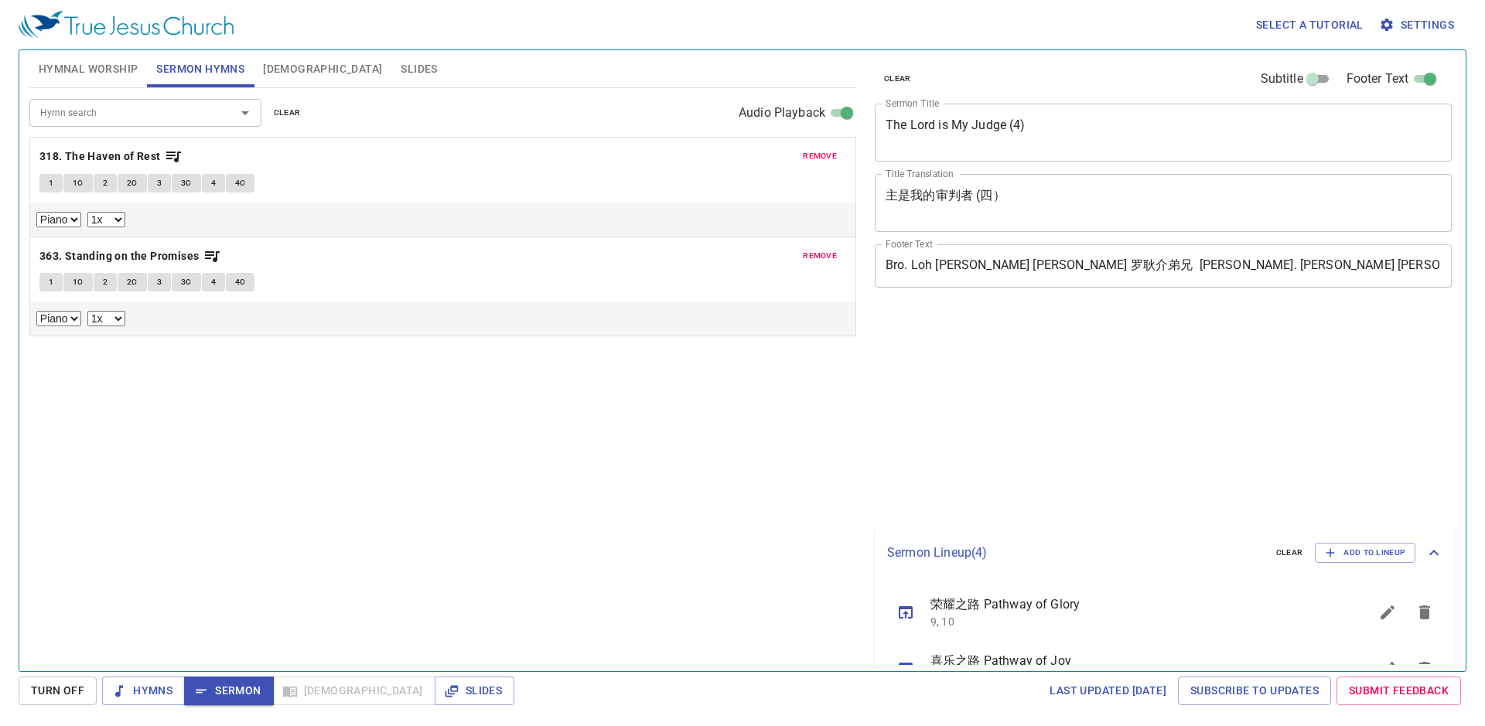
select select "1"
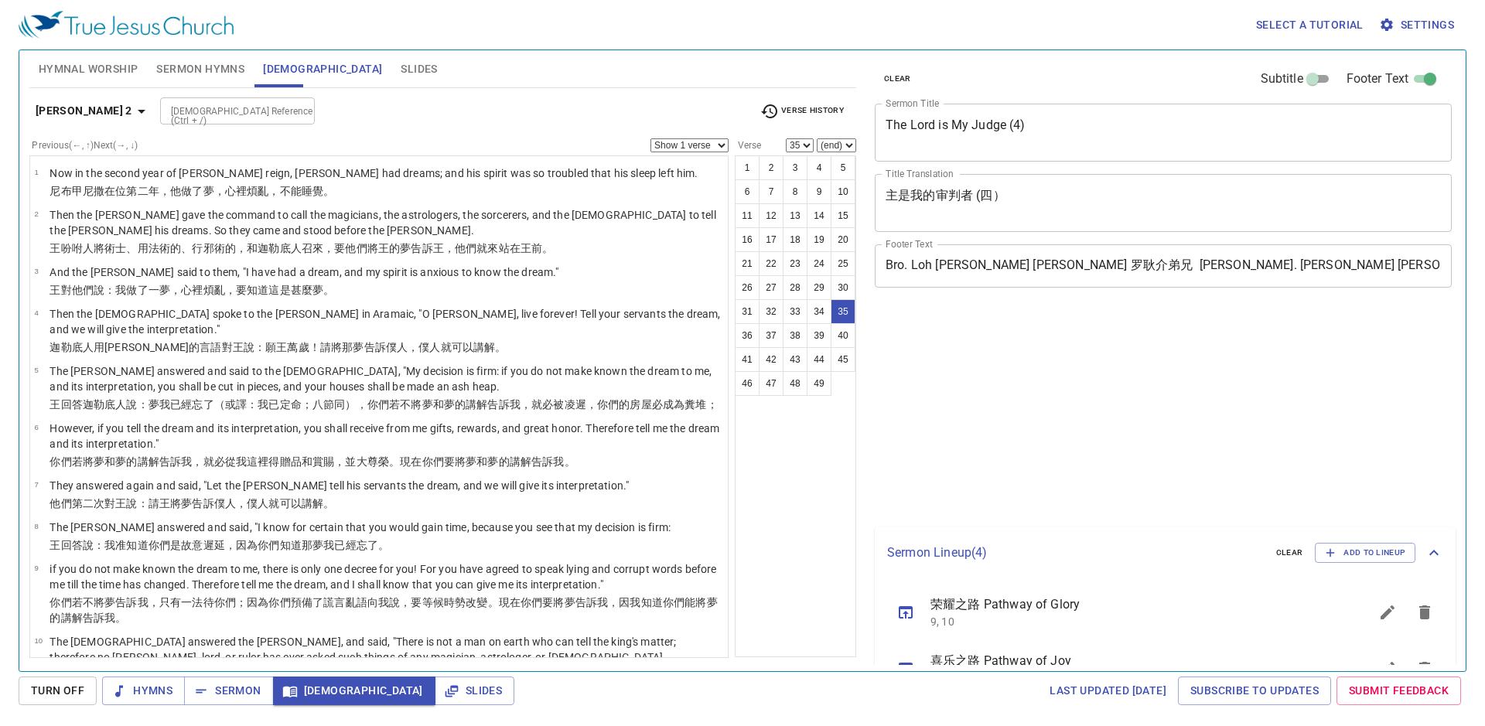
select select "35"
